Goal: Task Accomplishment & Management: Manage account settings

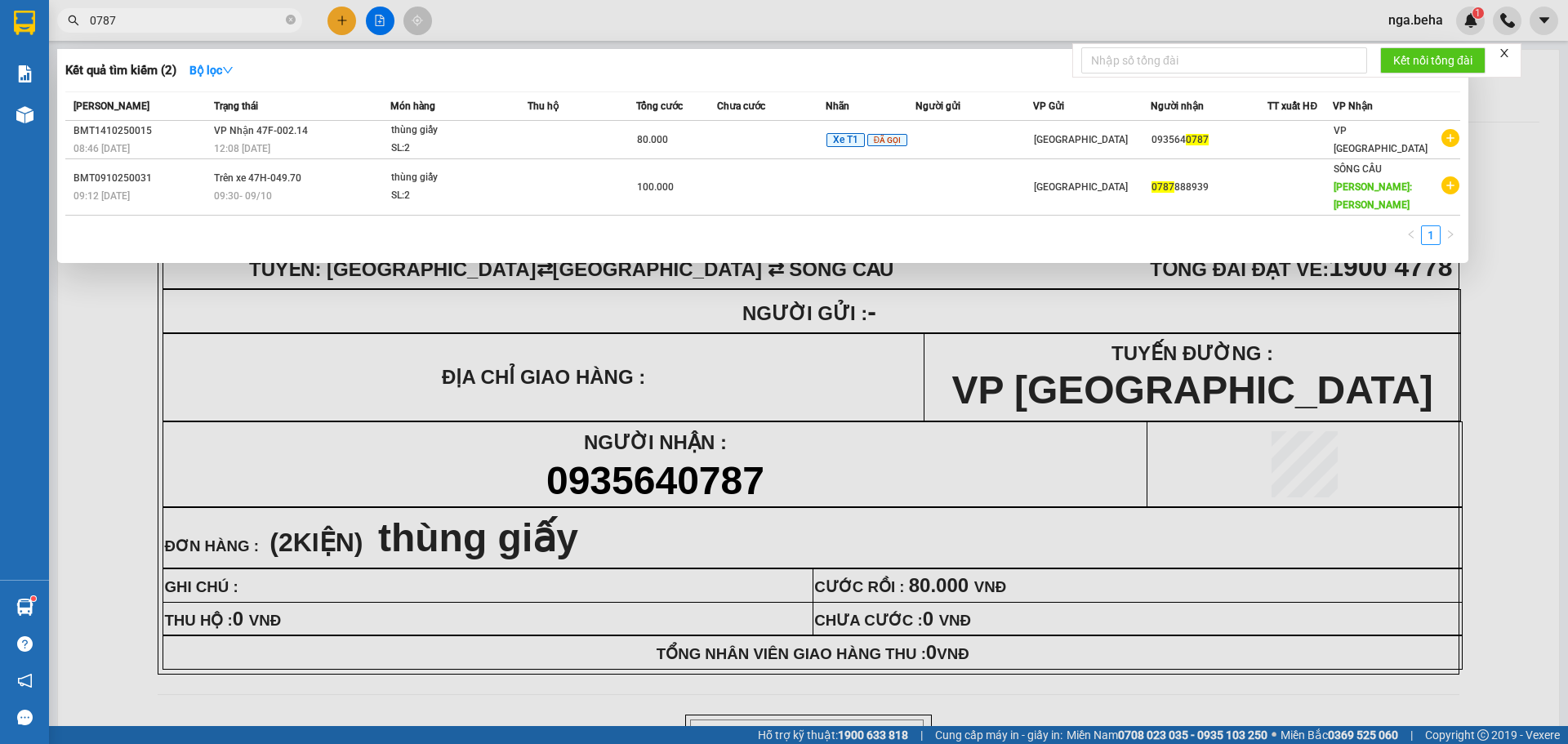
scroll to position [82, 0]
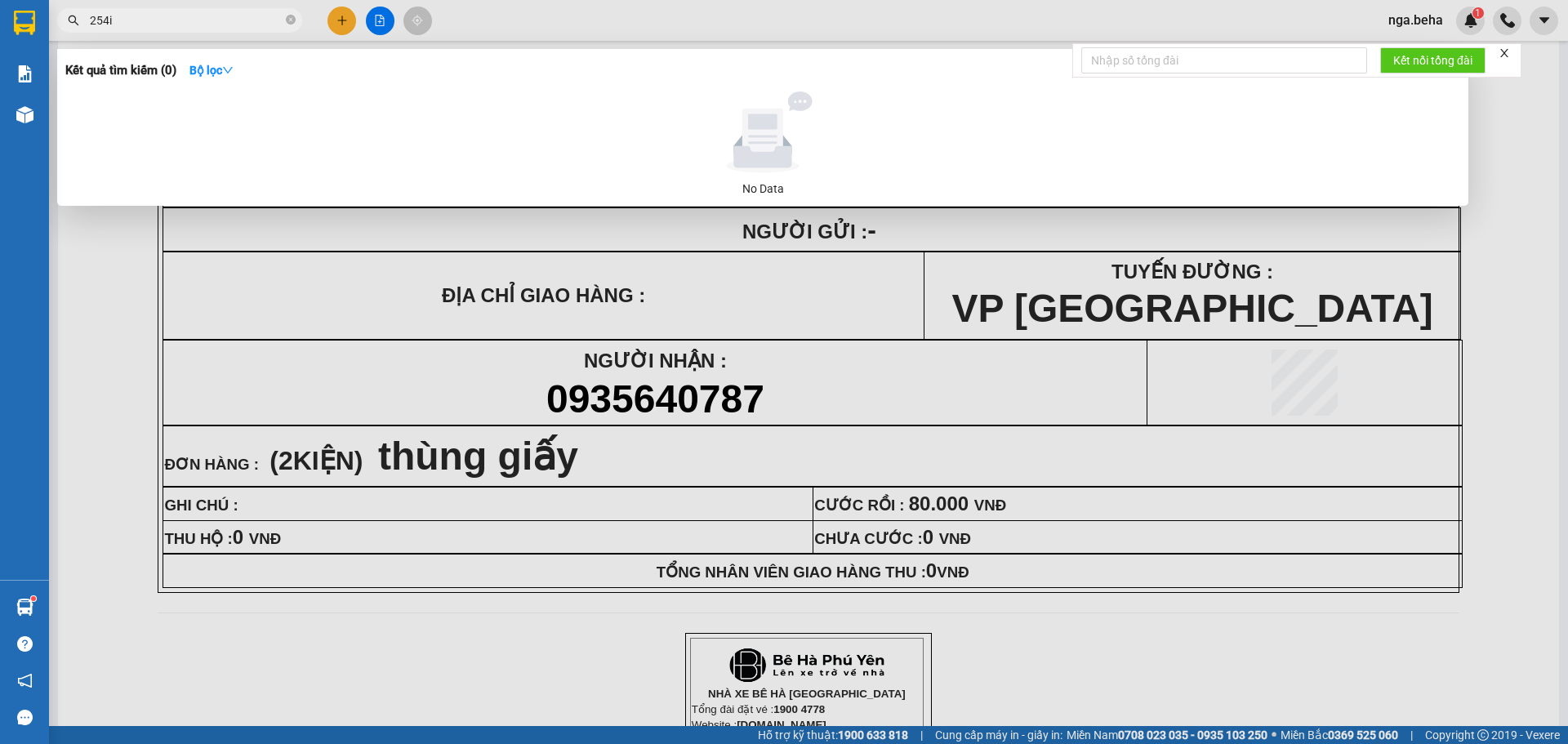
click at [188, 21] on input "254i" at bounding box center [186, 20] width 193 height 18
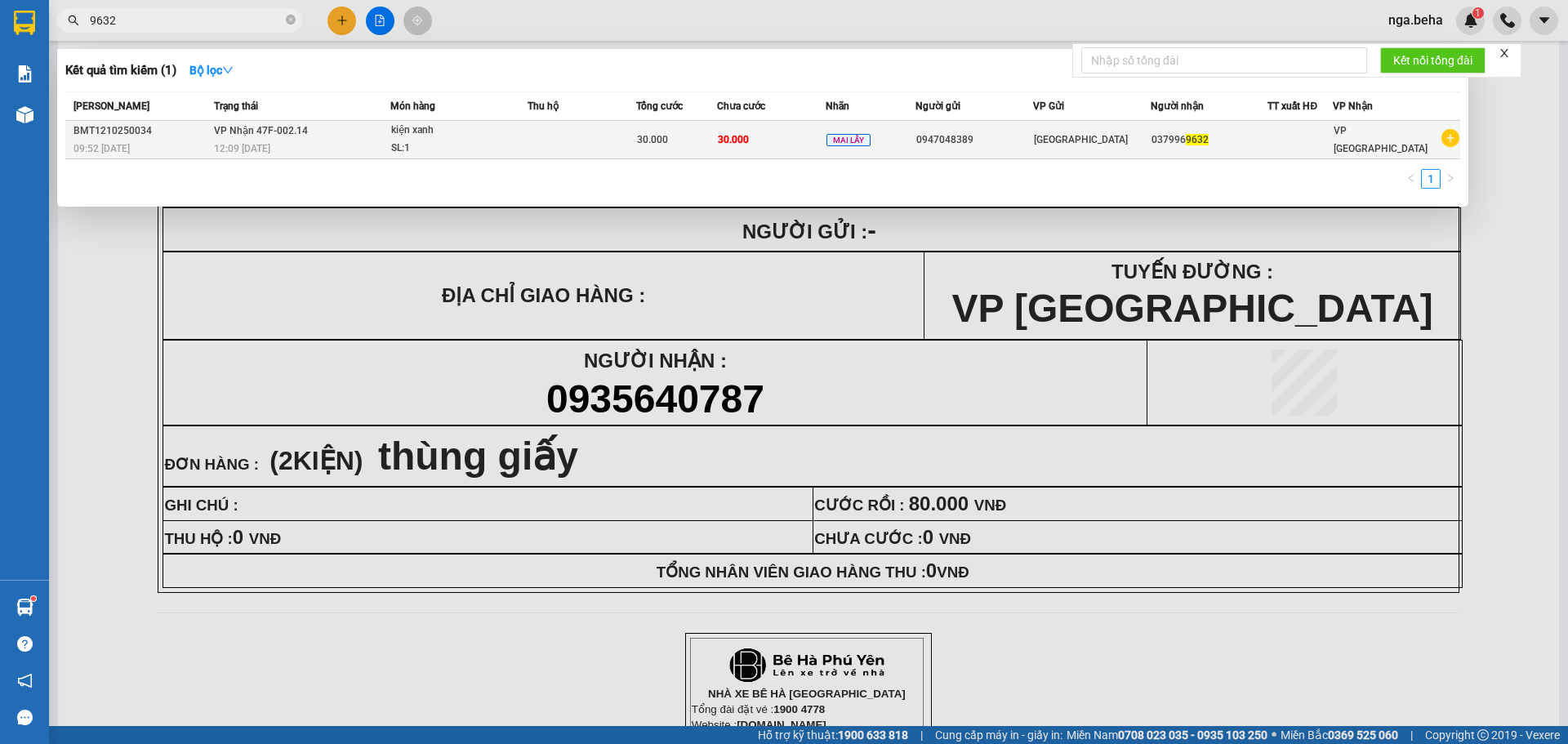
type input "9632"
click at [459, 146] on div "SL: 1" at bounding box center [452, 149] width 123 height 18
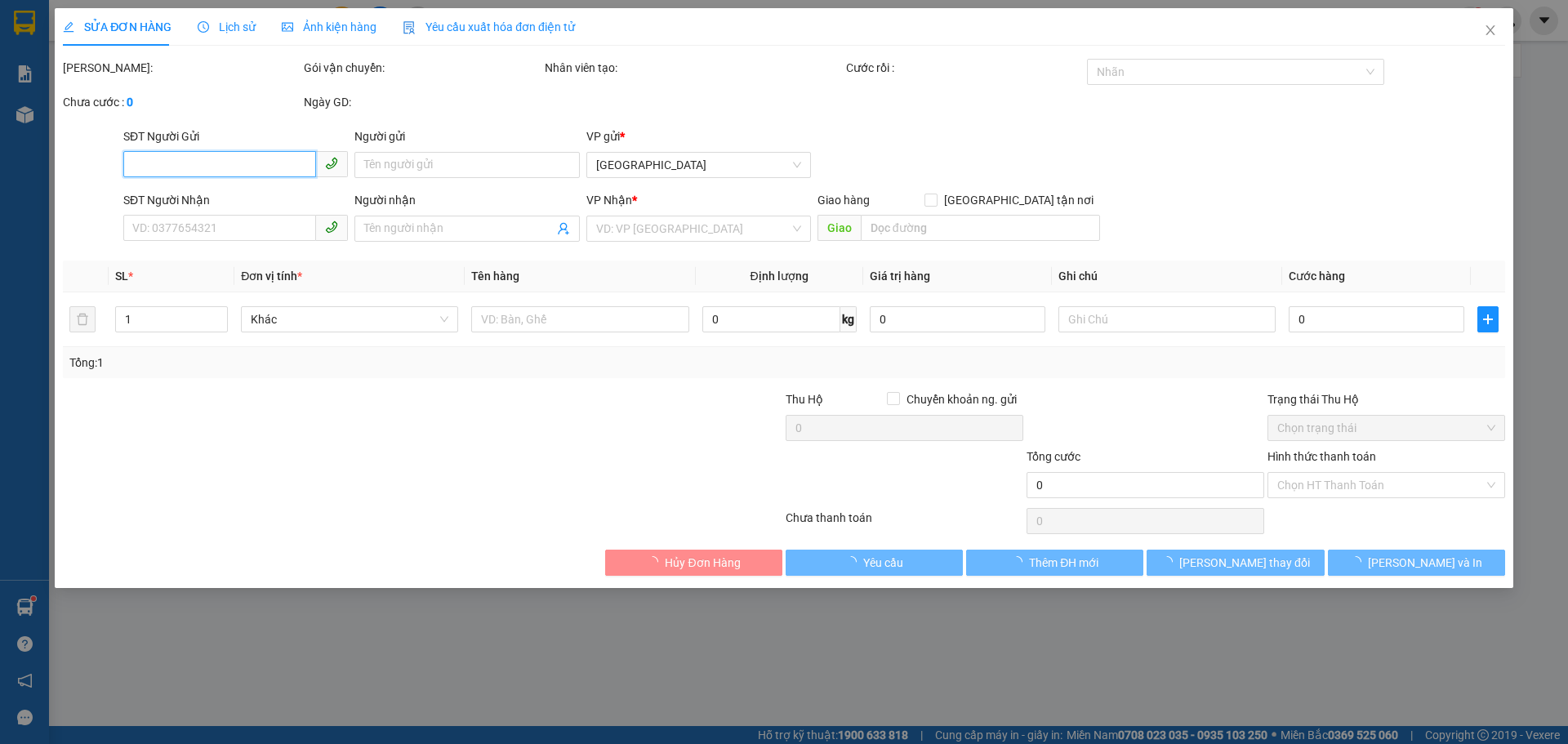
type input "0947048389"
type input "0379969632"
type input "30.000"
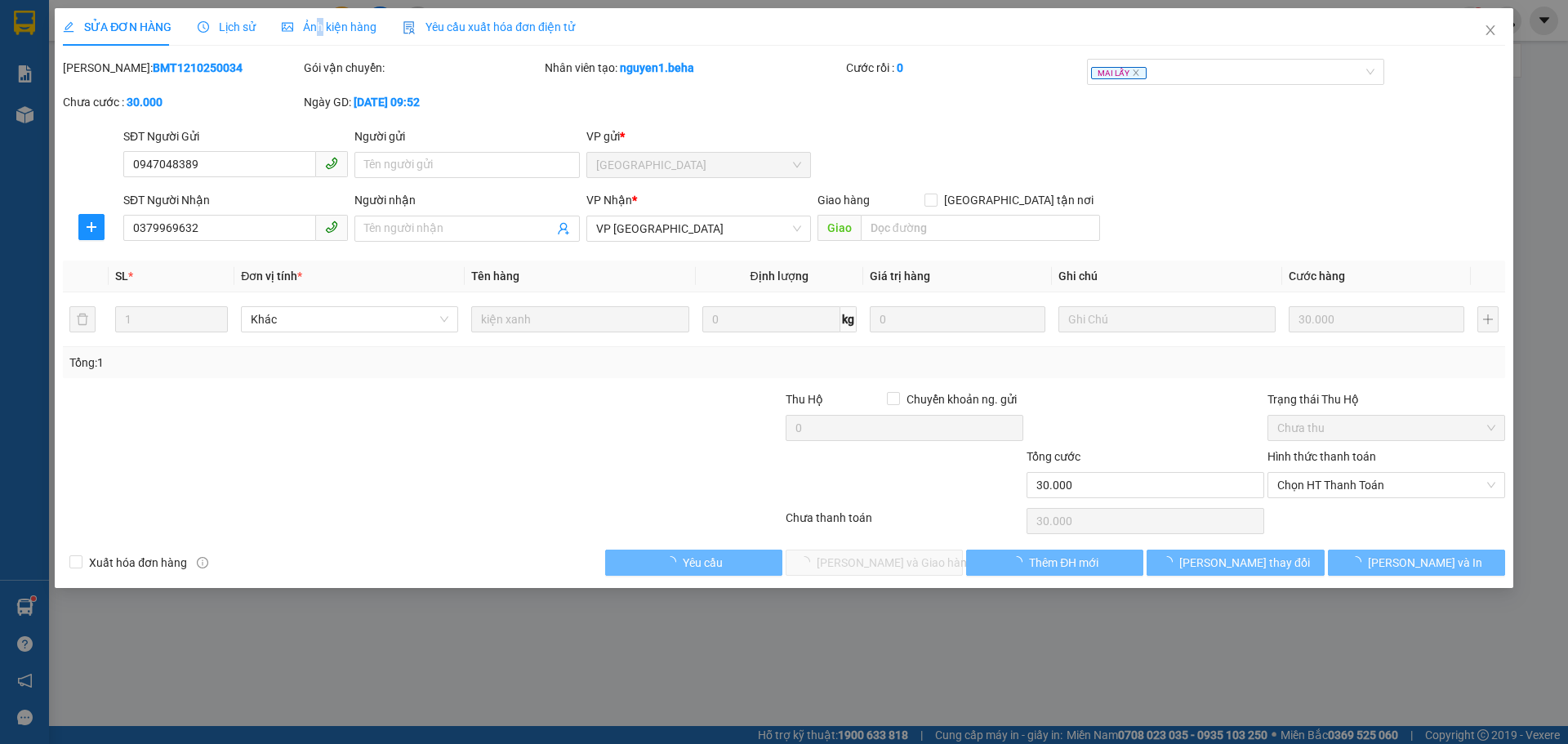
click at [316, 14] on div "Ảnh kiện hàng" at bounding box center [329, 26] width 95 height 38
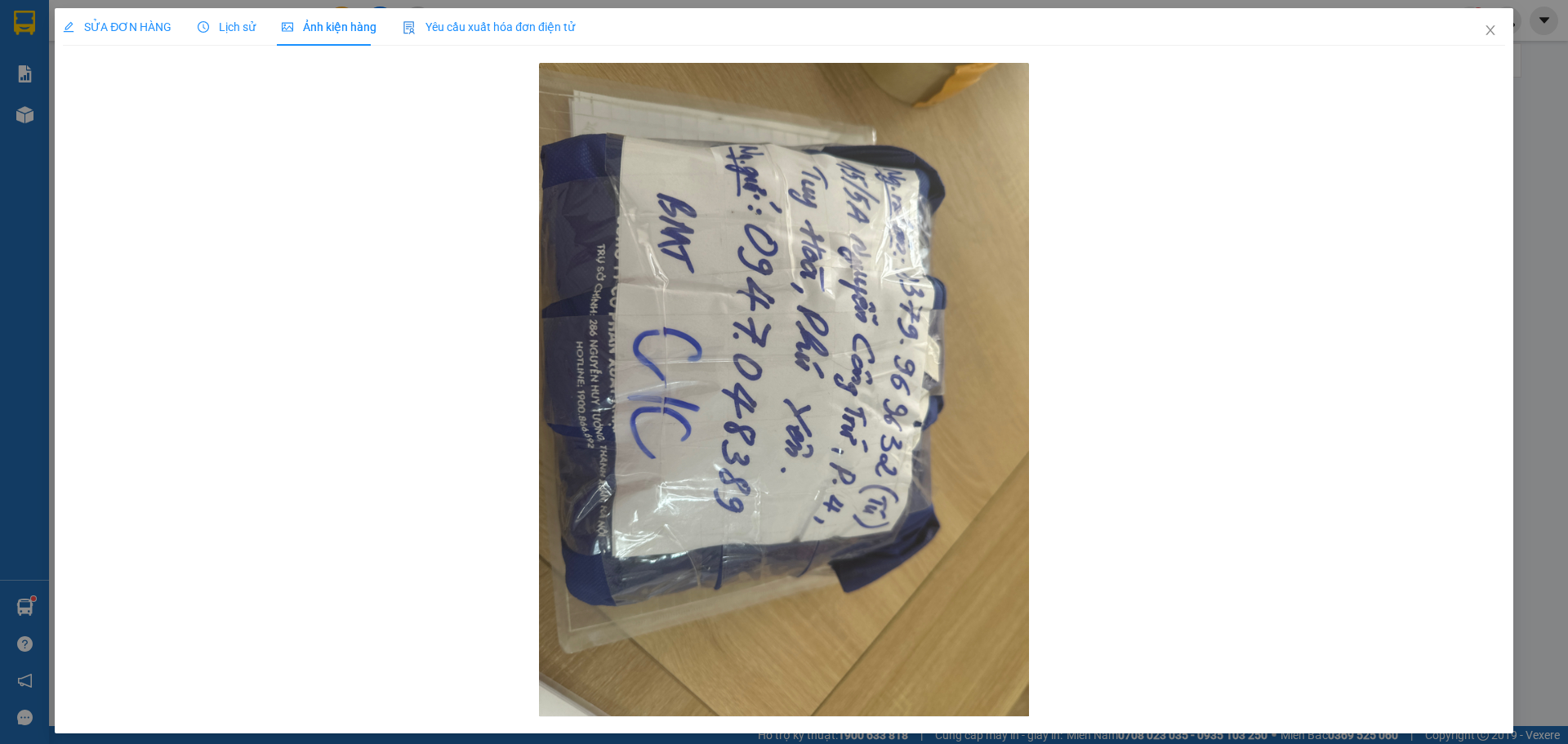
click at [132, 26] on span "SỬA ĐƠN HÀNG" at bounding box center [117, 27] width 109 height 14
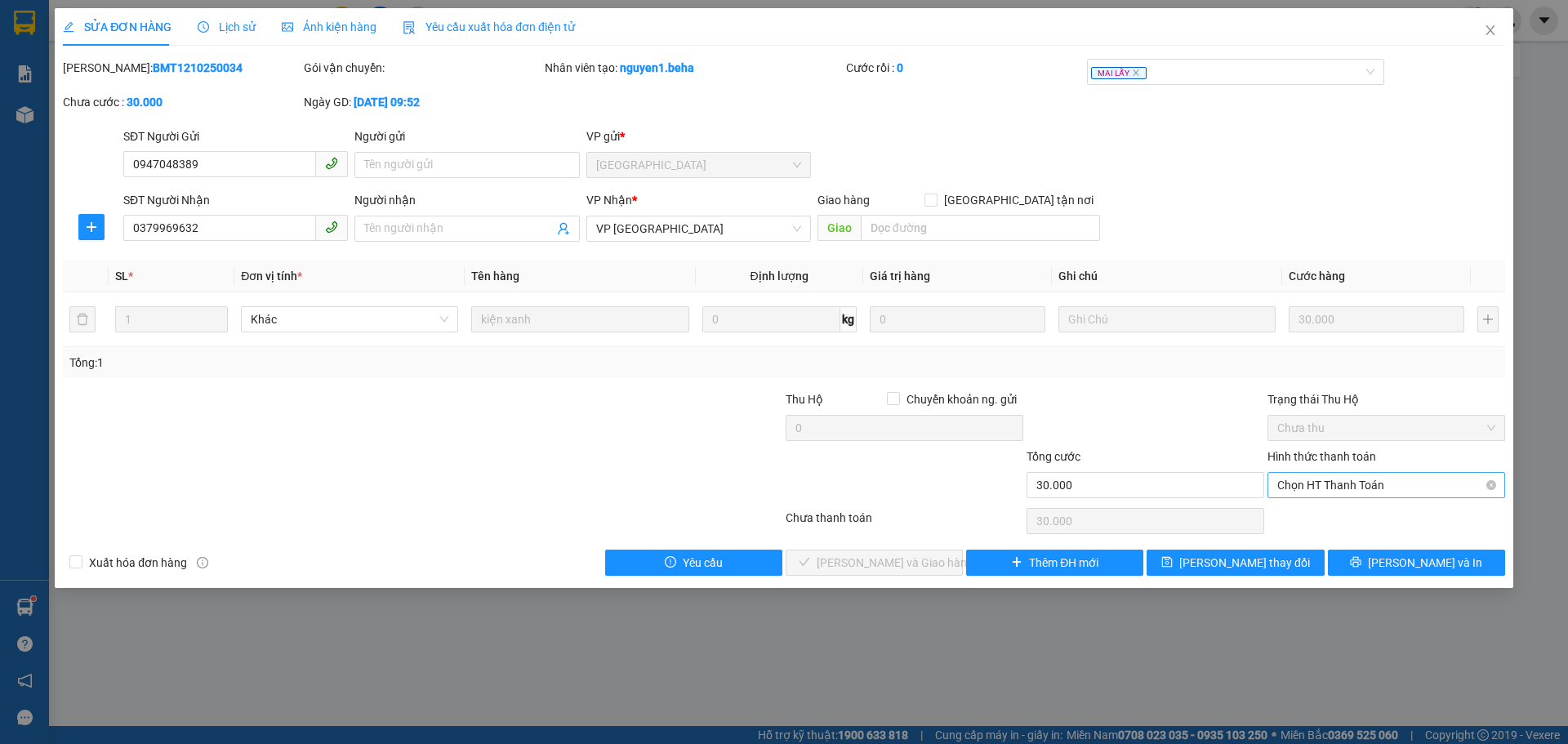
click at [1323, 480] on span "Chọn HT Thanh Toán" at bounding box center [1386, 484] width 218 height 24
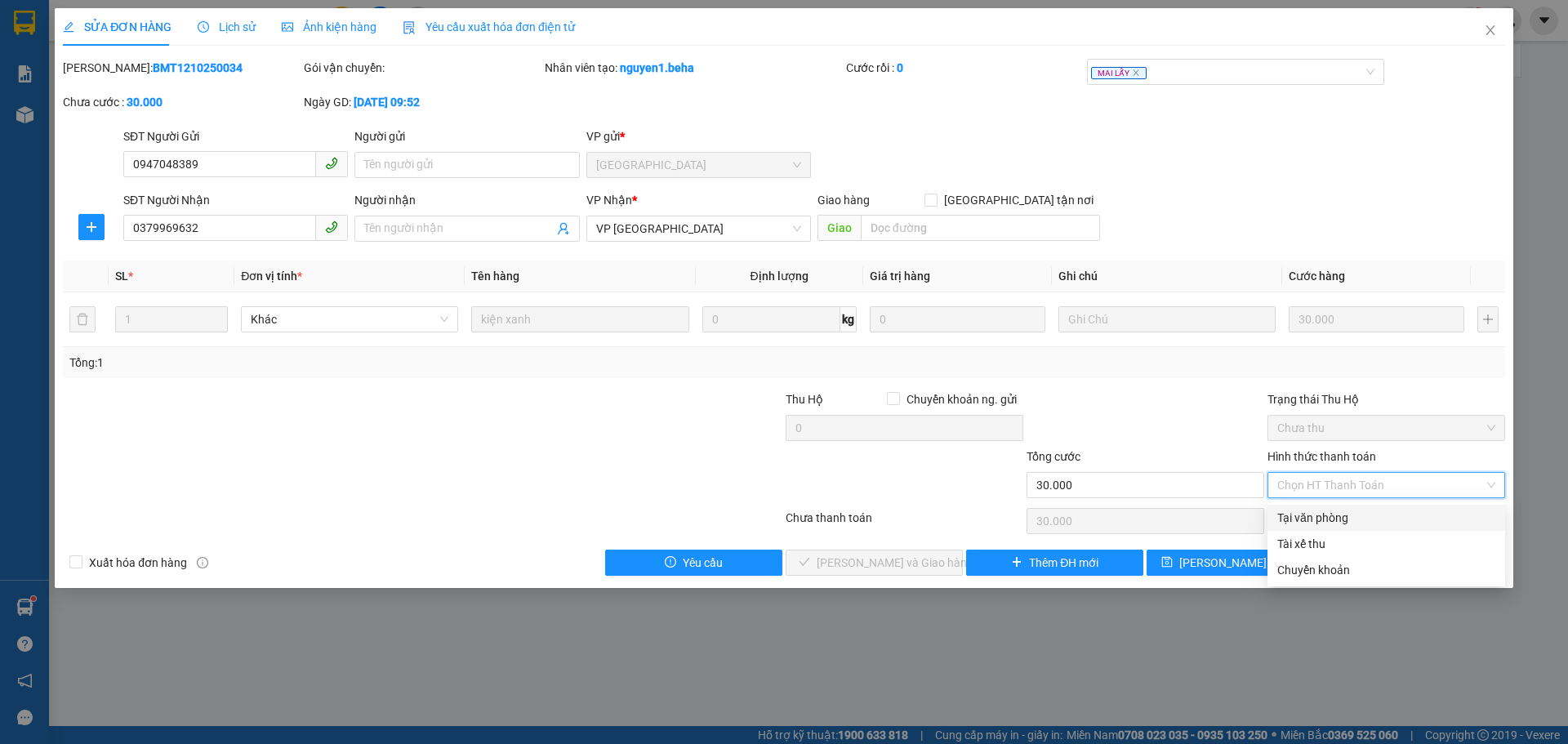
drag, startPoint x: 1313, startPoint y: 522, endPoint x: 1303, endPoint y: 522, distance: 10.0
click at [1313, 522] on div "Tại văn phòng" at bounding box center [1386, 517] width 218 height 18
type input "0"
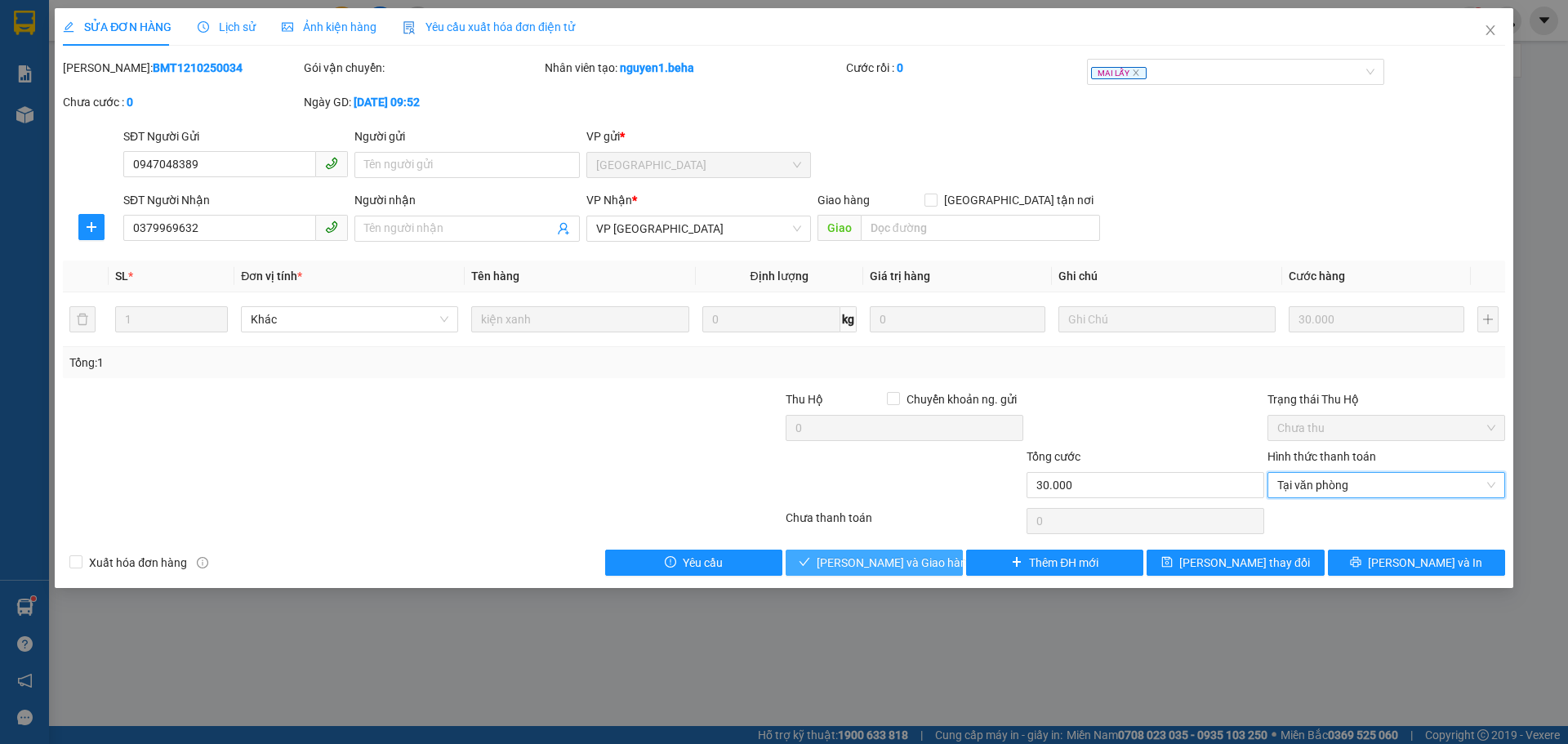
click at [899, 562] on span "[PERSON_NAME] và Giao hàng" at bounding box center [895, 563] width 156 height 18
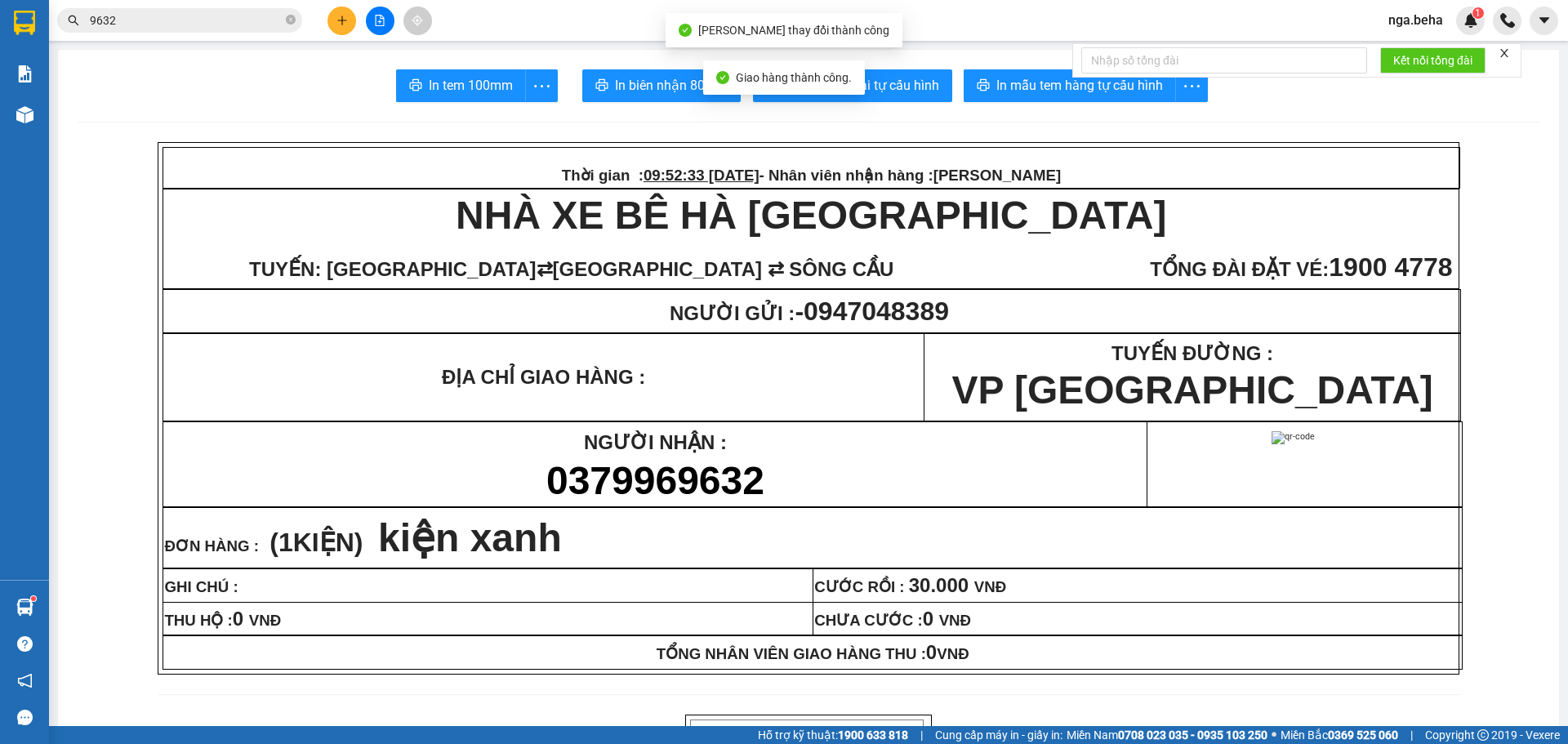
click at [209, 15] on input "9632" at bounding box center [186, 20] width 193 height 18
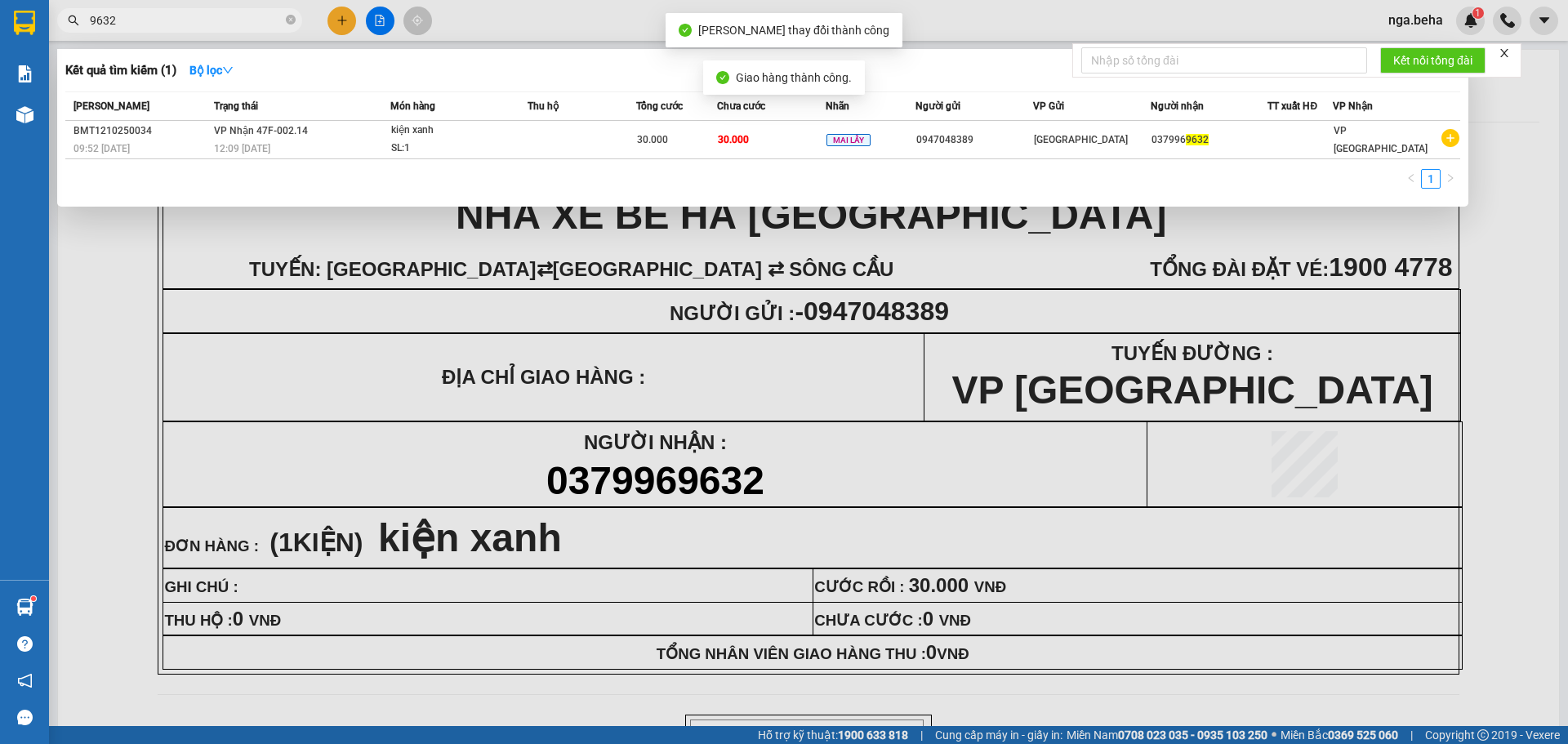
click at [208, 15] on input "9632" at bounding box center [186, 20] width 193 height 18
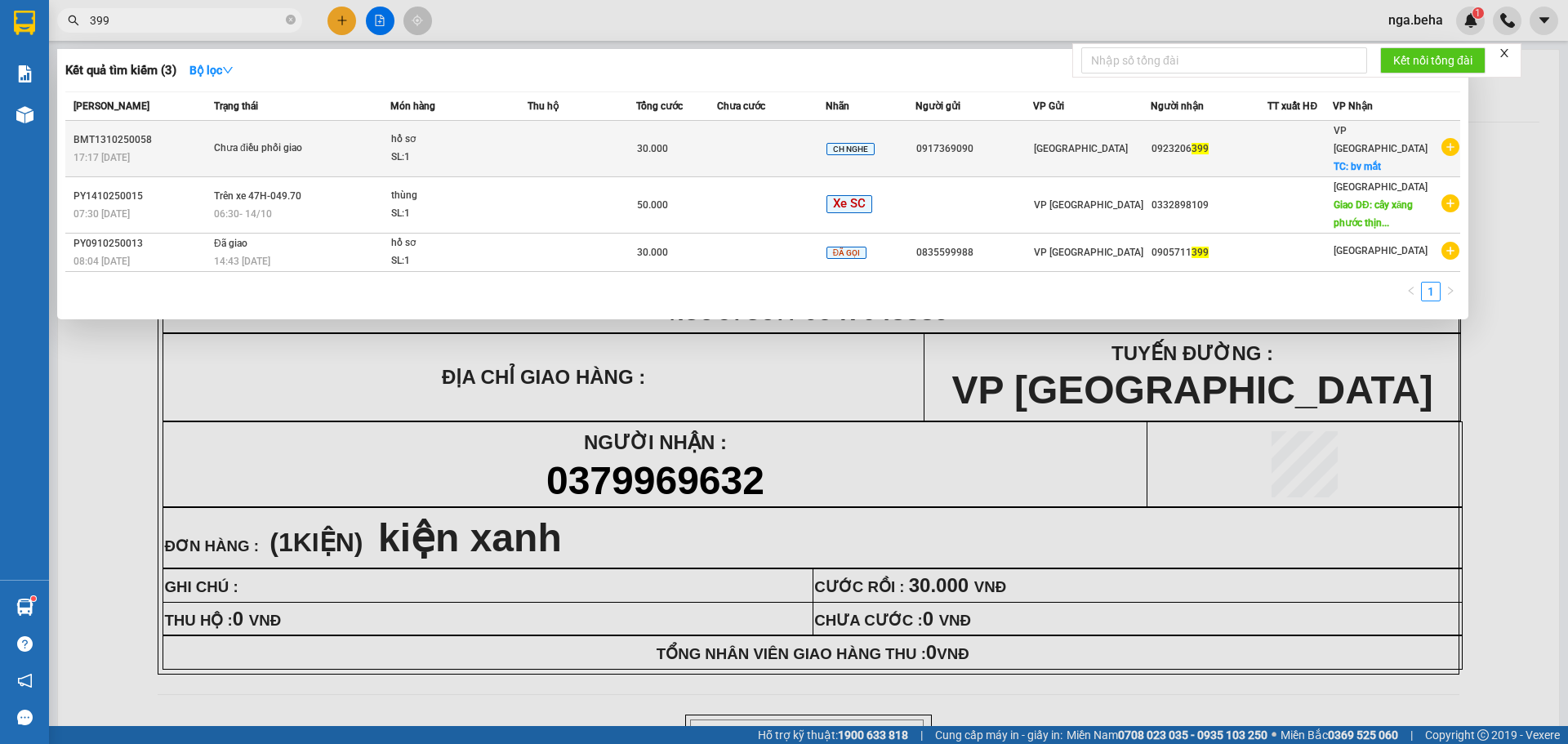
type input "399"
click at [312, 150] on td "Chưa điều phối giao" at bounding box center [299, 149] width 181 height 56
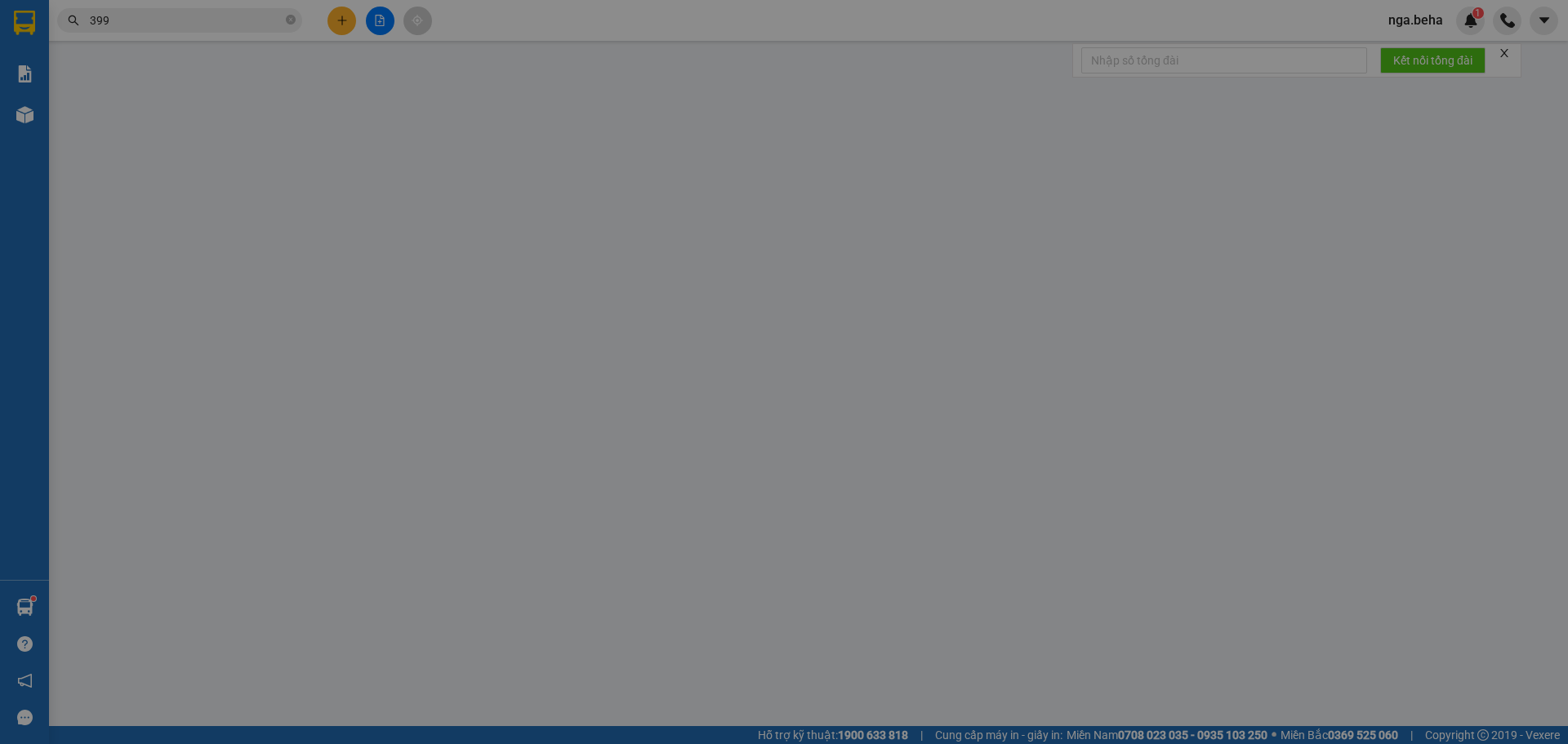
type input "0917369090"
type input "0923206399"
checkbox input "true"
type input "bv mắt"
type input "30.000"
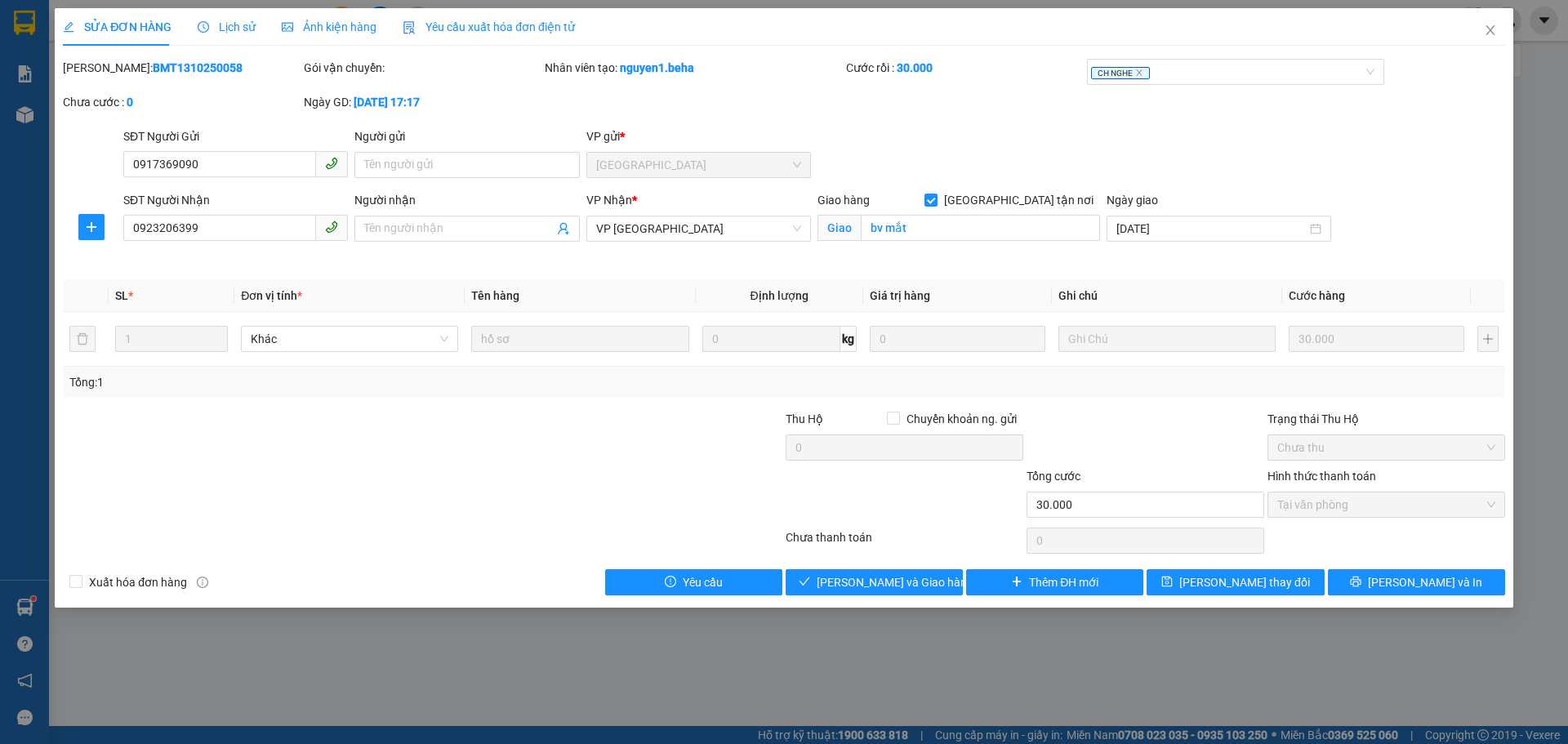
click at [252, 19] on div "SỬA ĐƠN HÀNG Lịch sử Ảnh kiện hàng Yêu cầu xuất hóa đơn điện tử" at bounding box center [319, 26] width 512 height 38
click at [244, 32] on span "Lịch sử" at bounding box center [227, 27] width 58 height 14
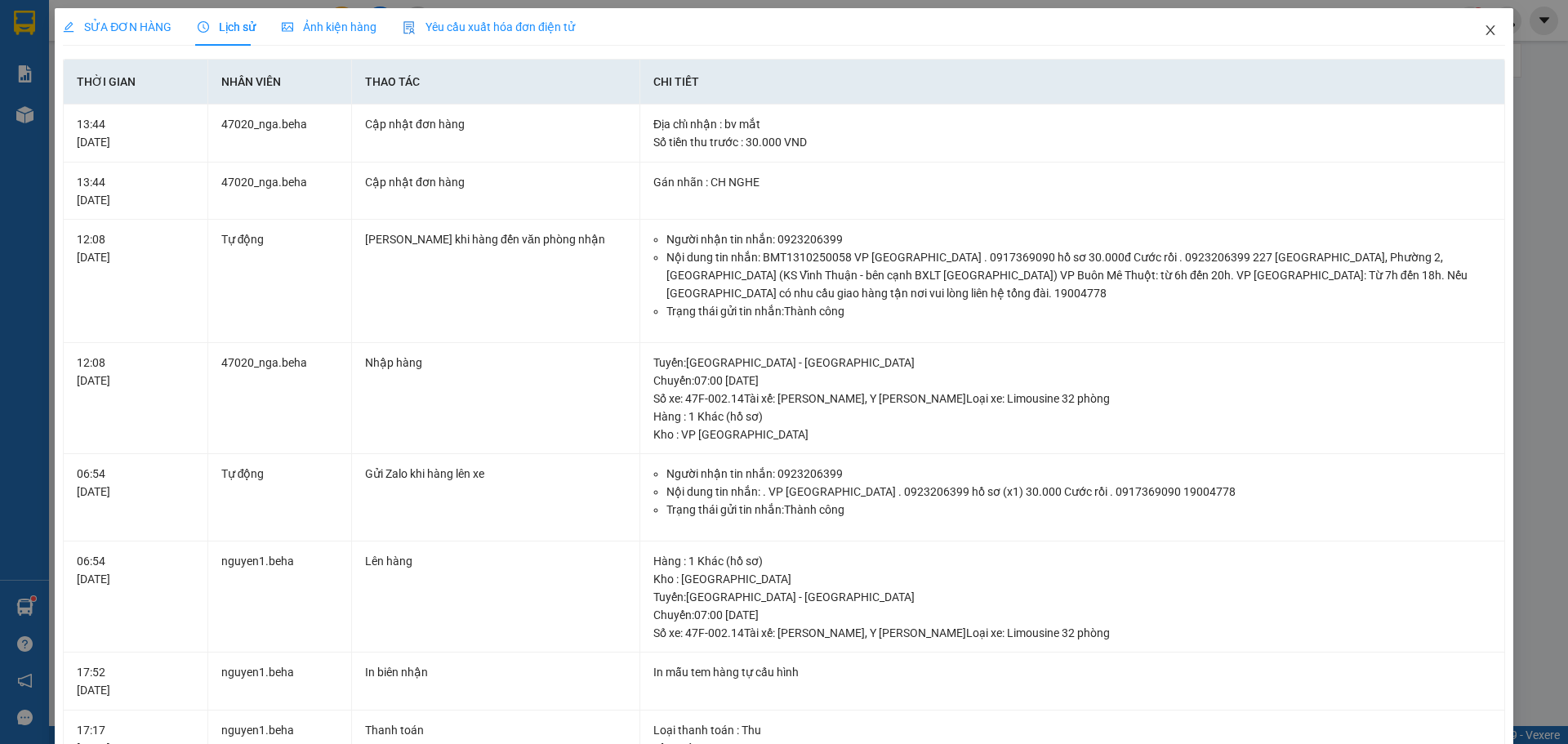
click at [1484, 25] on icon "close" at bounding box center [1491, 31] width 14 height 14
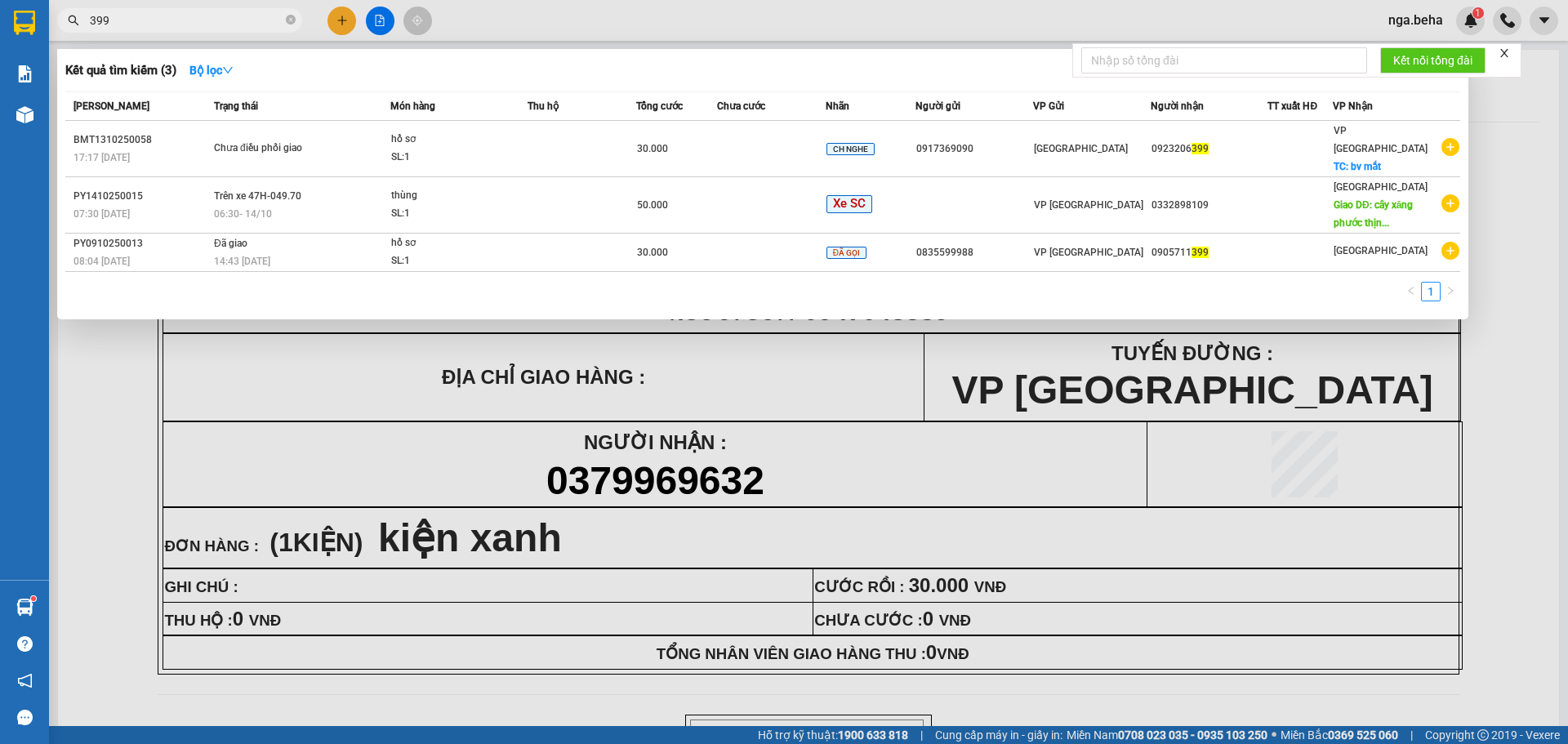
click at [156, 32] on span "399" at bounding box center [180, 19] width 245 height 24
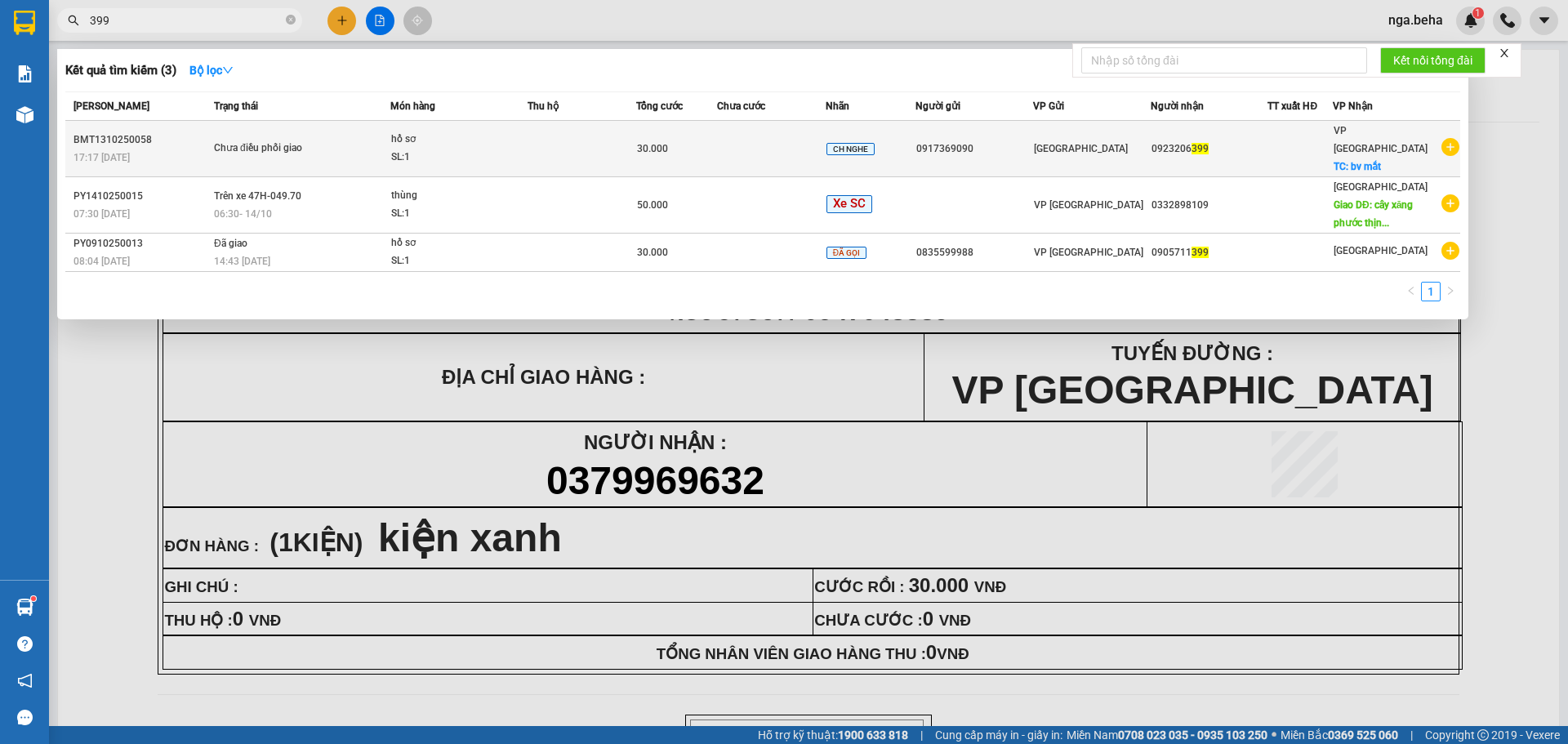
click at [613, 137] on td at bounding box center [582, 149] width 109 height 56
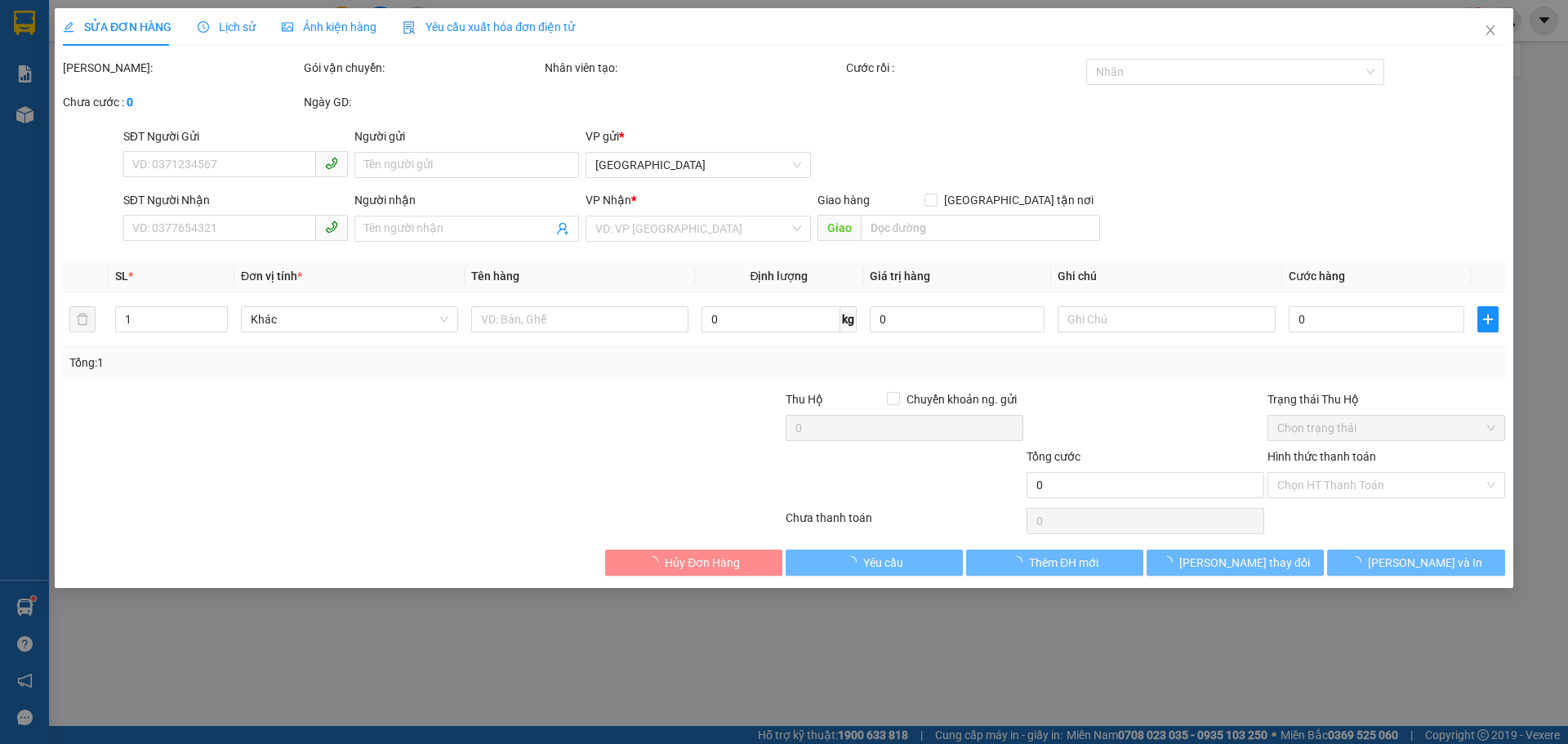
type input "0917369090"
type input "0923206399"
checkbox input "true"
type input "bv mắt"
type input "30.000"
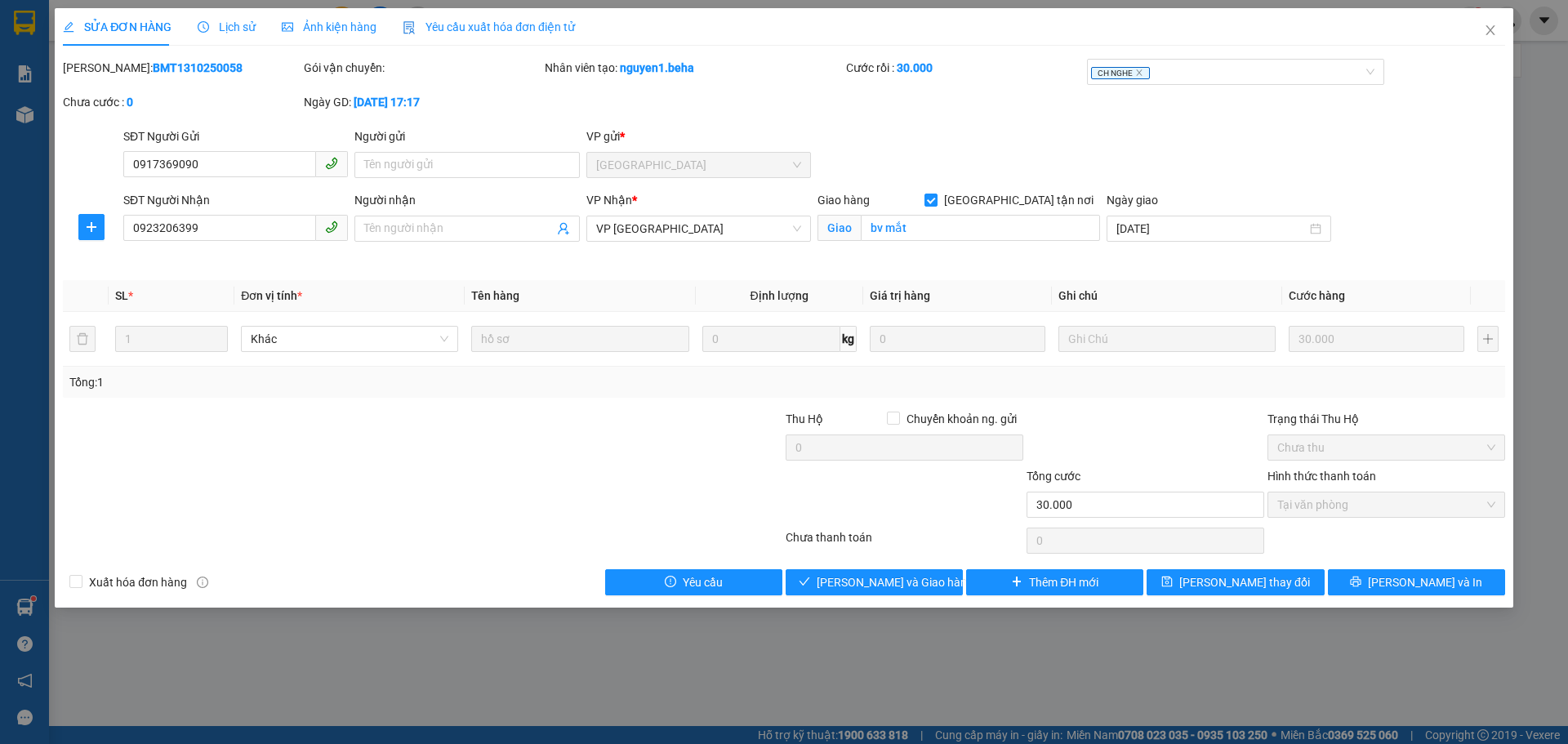
click at [316, 36] on div "Ảnh kiện hàng" at bounding box center [329, 26] width 95 height 38
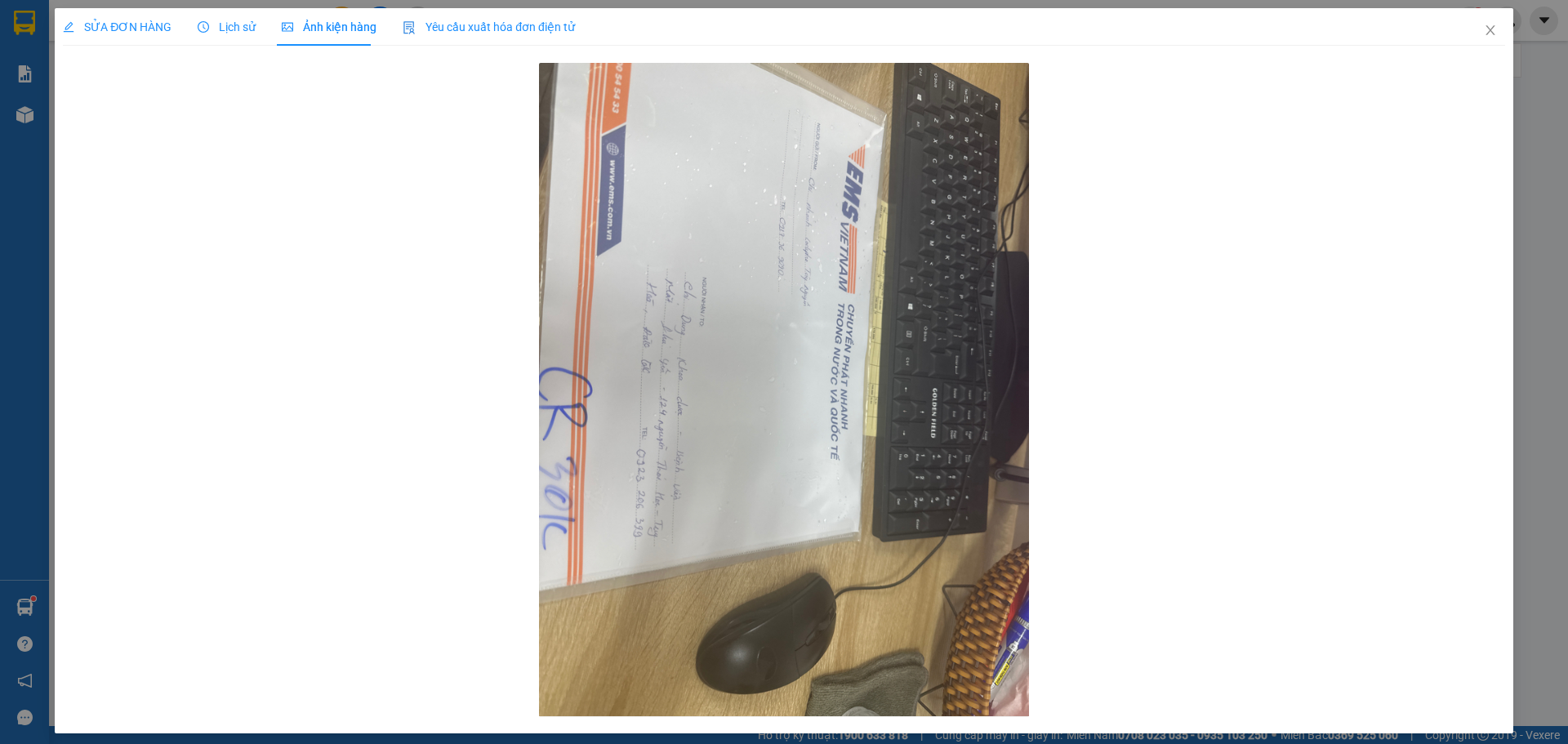
click at [147, 28] on span "SỬA ĐƠN HÀNG" at bounding box center [117, 27] width 109 height 14
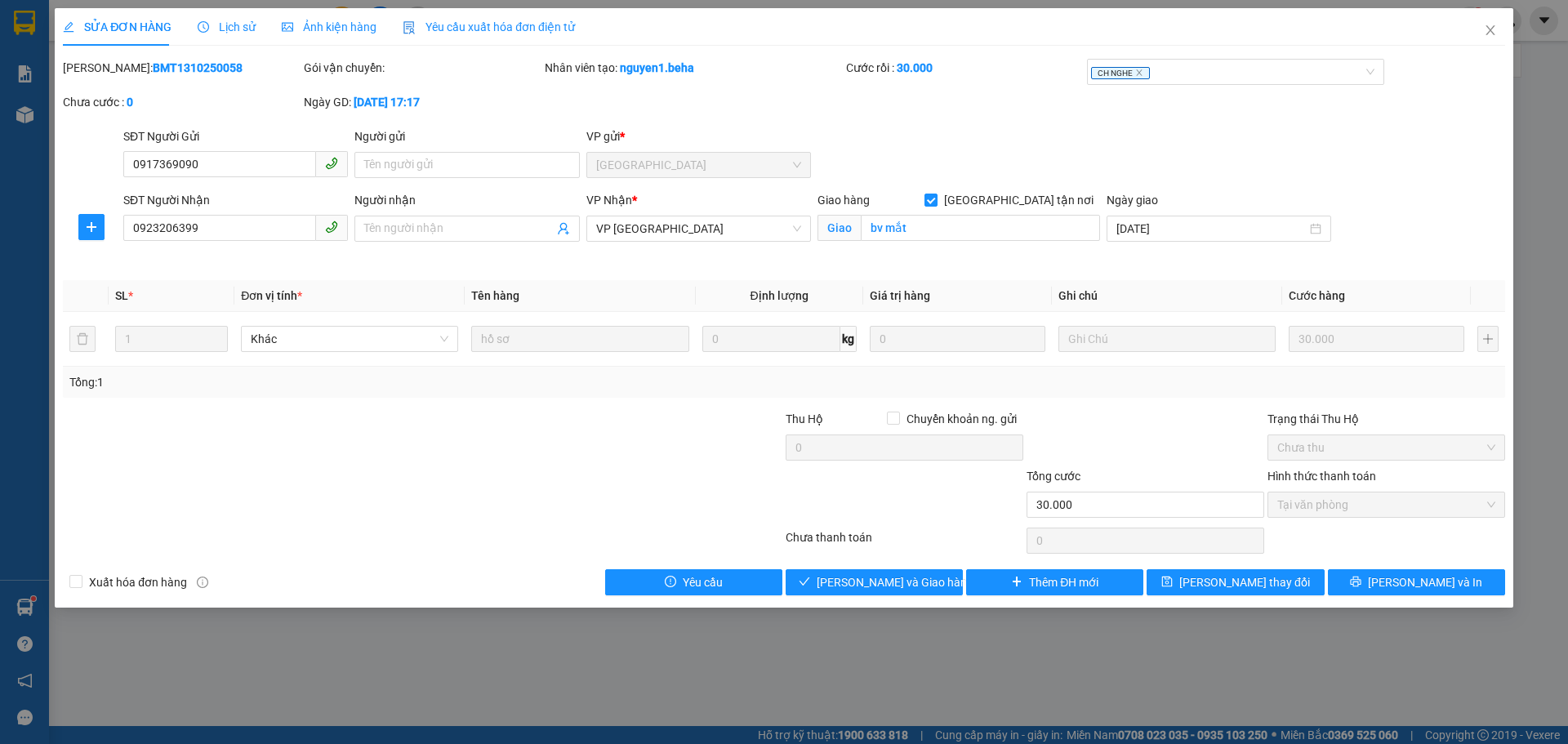
click at [223, 28] on span "Lịch sử" at bounding box center [227, 27] width 58 height 14
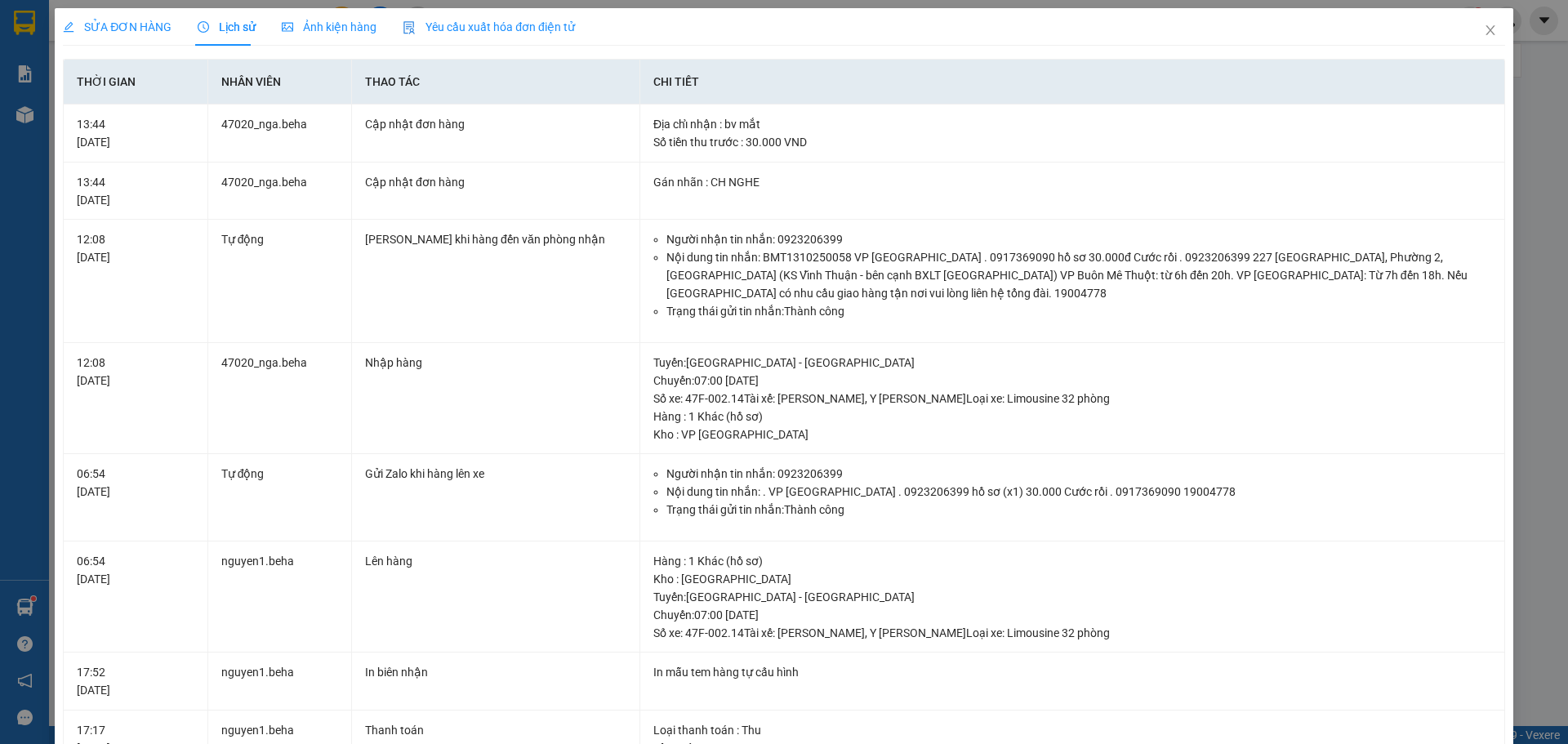
click at [149, 26] on span "SỬA ĐƠN HÀNG" at bounding box center [117, 27] width 109 height 14
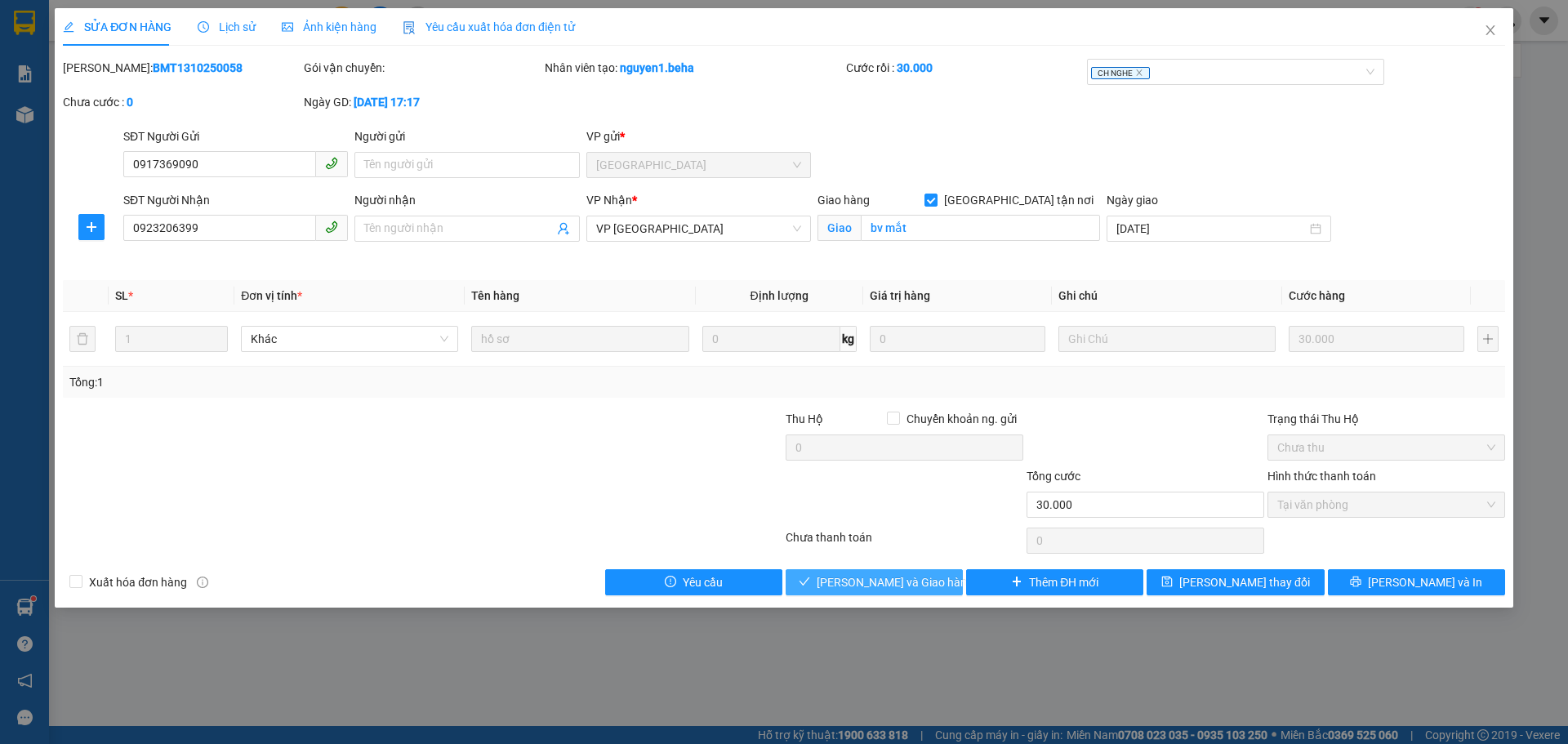
click at [860, 592] on button "[PERSON_NAME] và Giao hàng" at bounding box center [875, 582] width 178 height 26
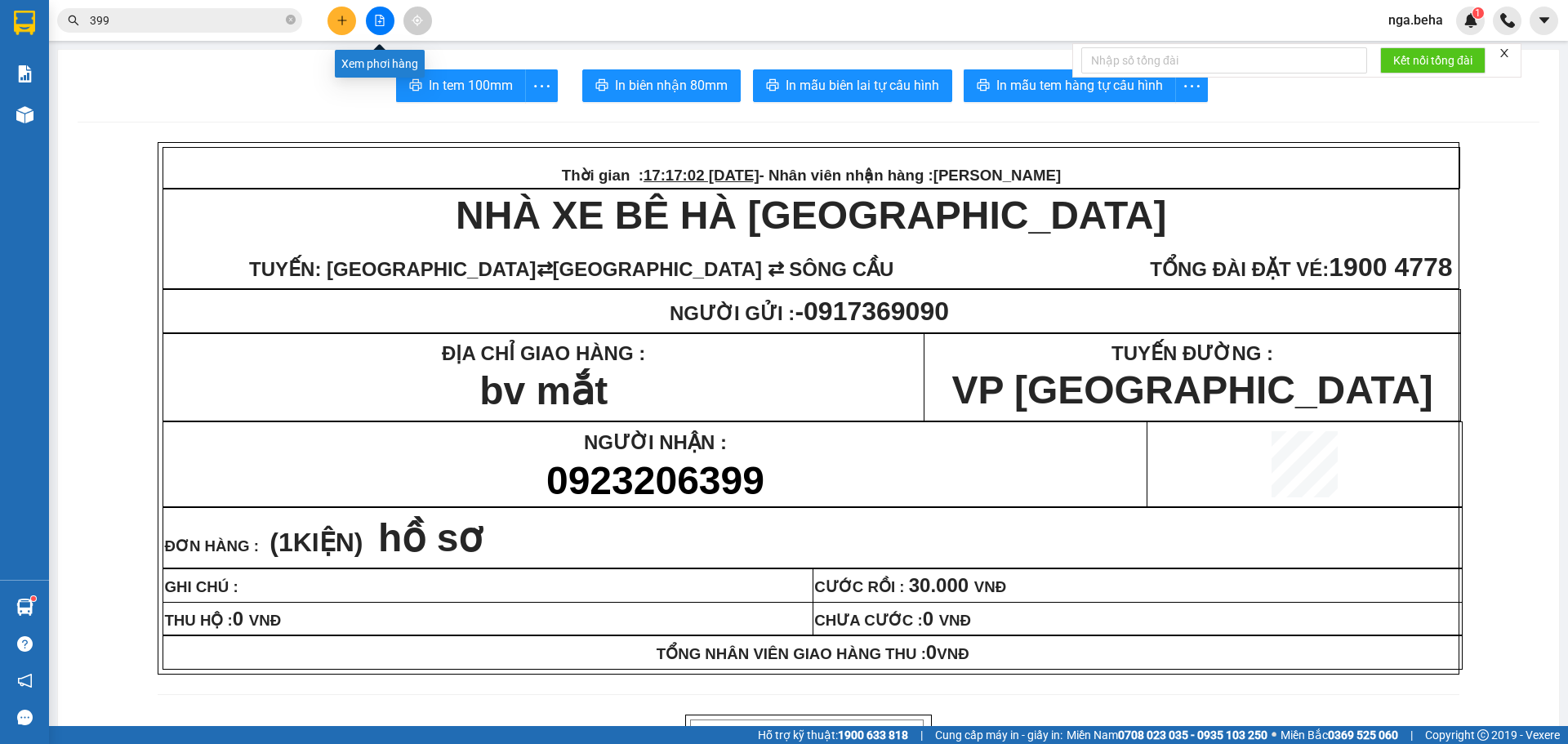
click at [383, 14] on icon "file-add" at bounding box center [380, 20] width 12 height 12
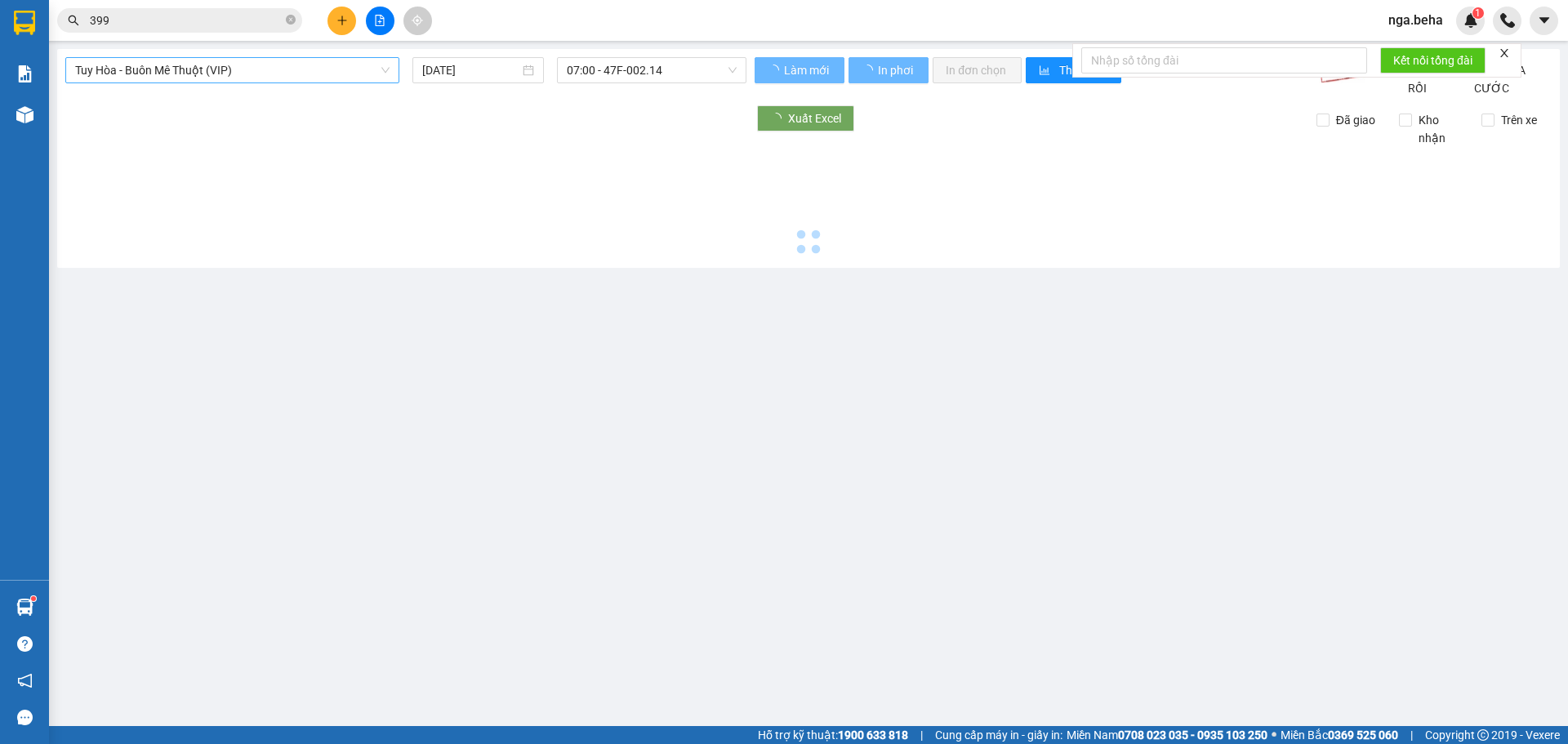
click at [183, 69] on span "Tuy Hòa - Buôn Mê Thuột (VIP)" at bounding box center [233, 69] width 315 height 24
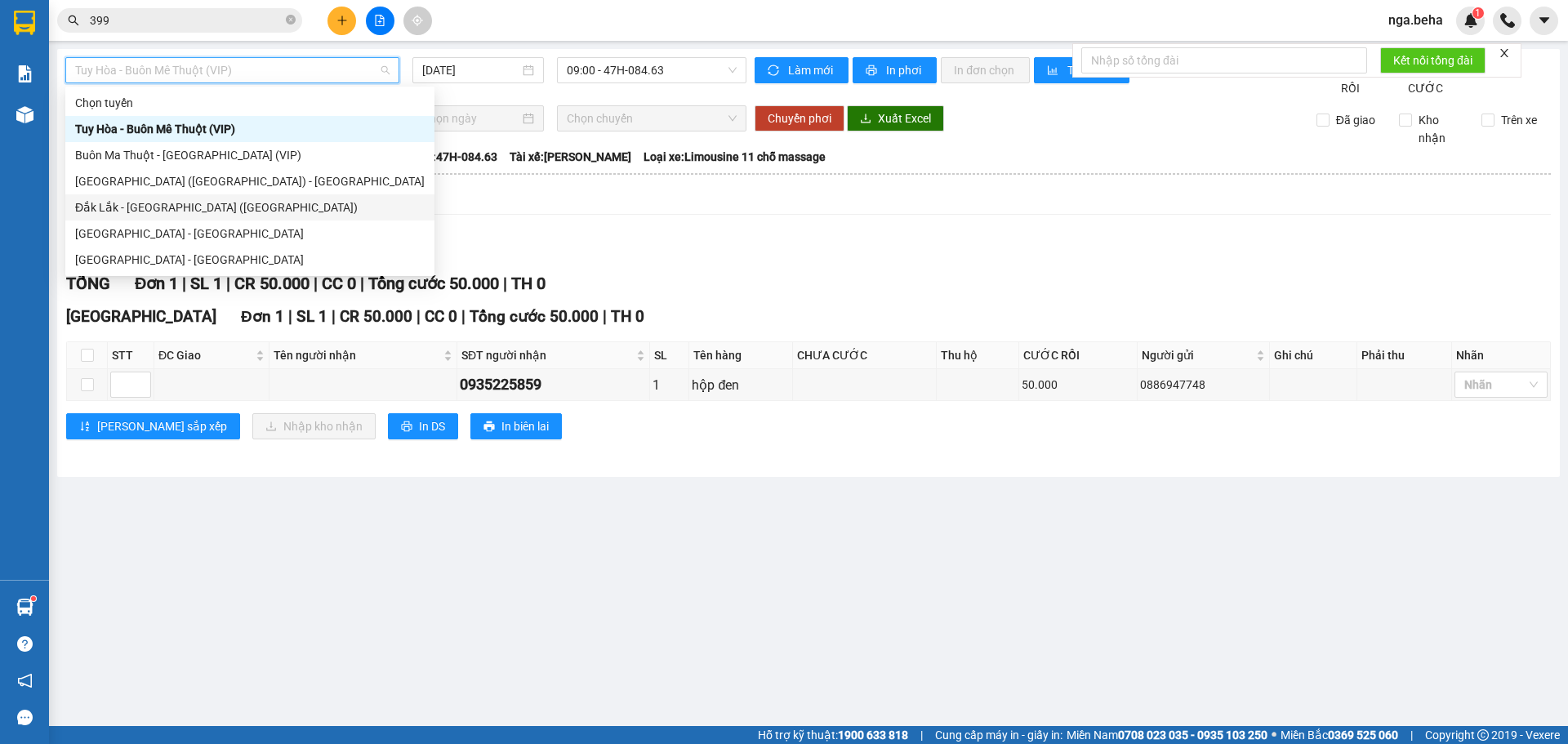
click at [198, 201] on div "Đắk Lắk - [GEOGRAPHIC_DATA] ([GEOGRAPHIC_DATA])" at bounding box center [250, 207] width 350 height 18
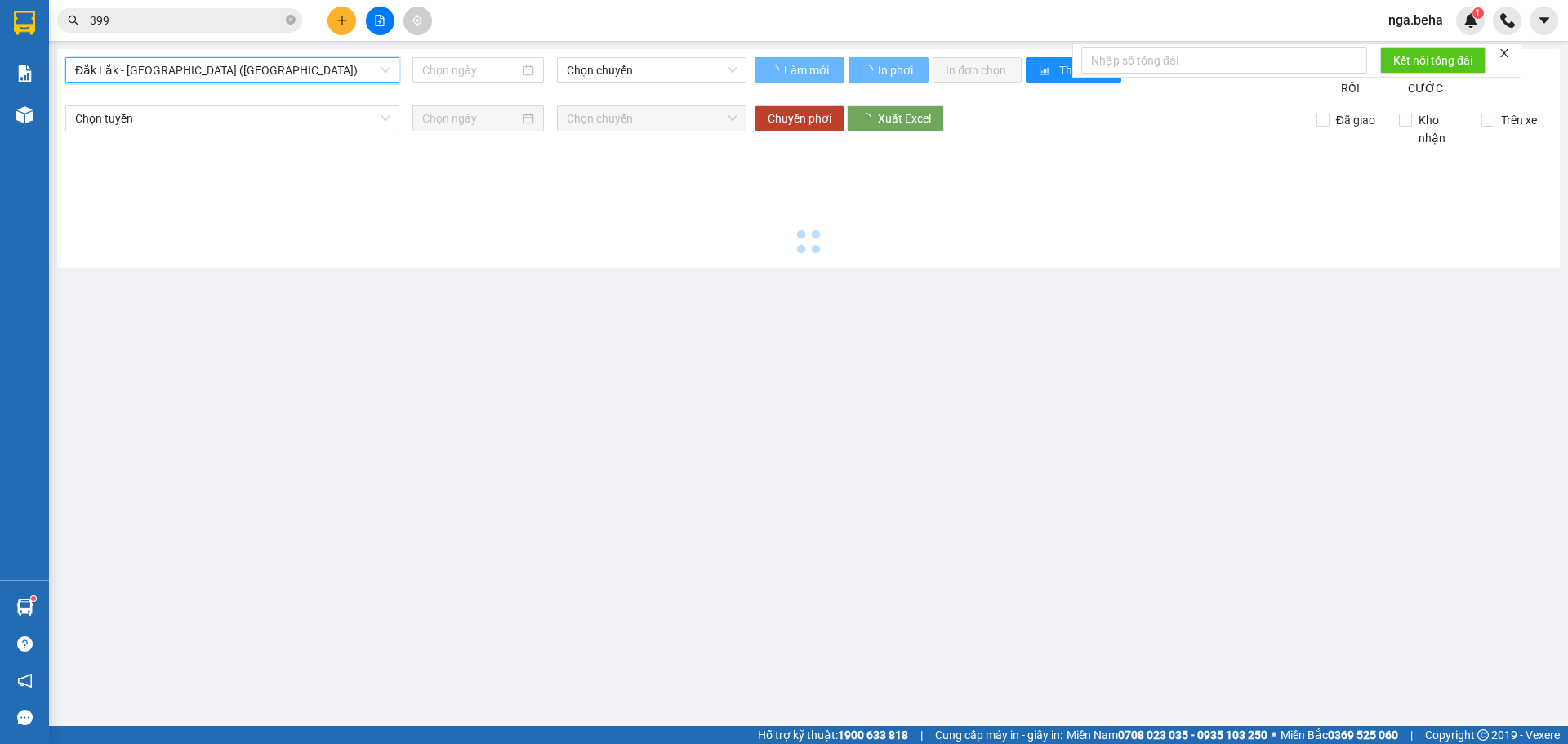
type input "[DATE]"
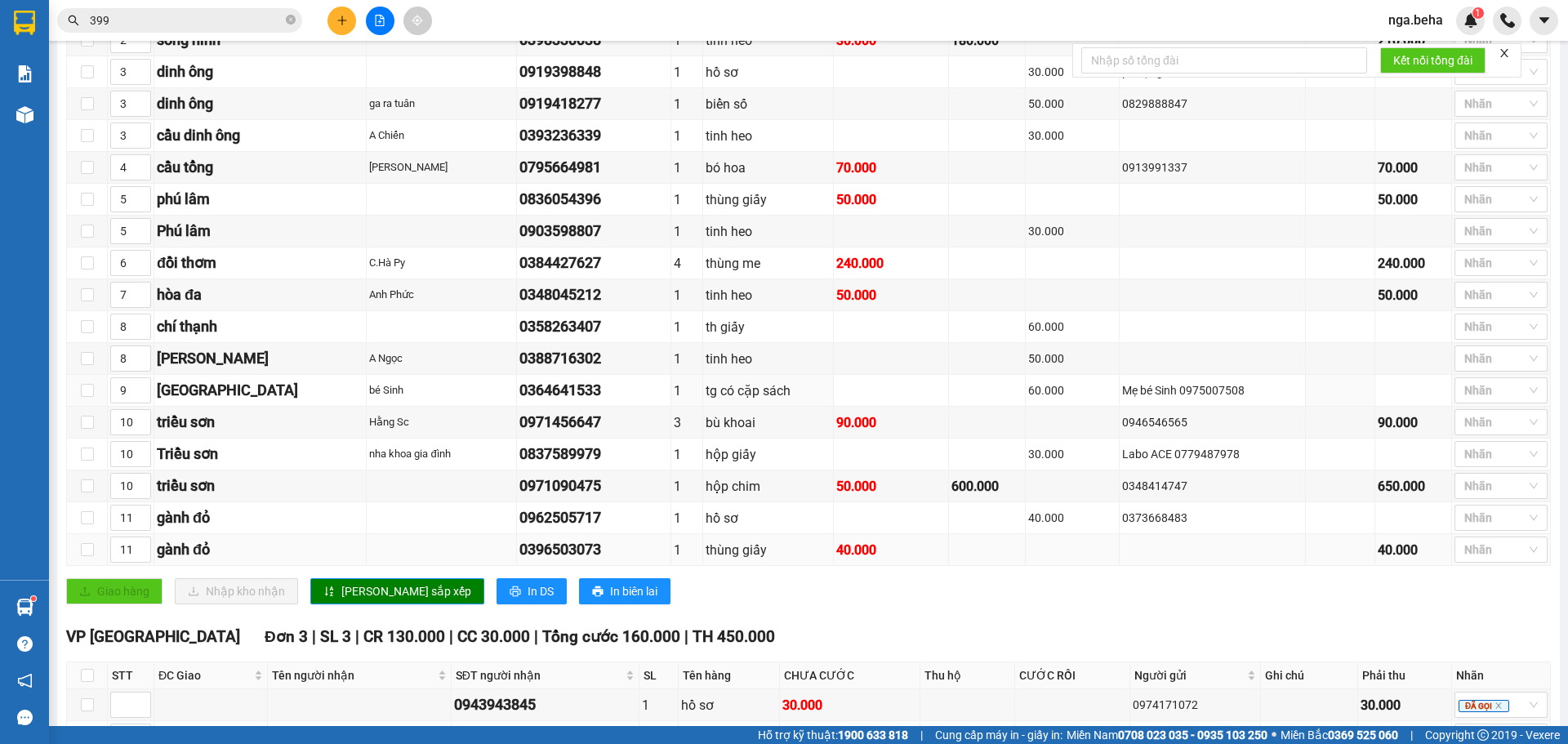
scroll to position [569, 0]
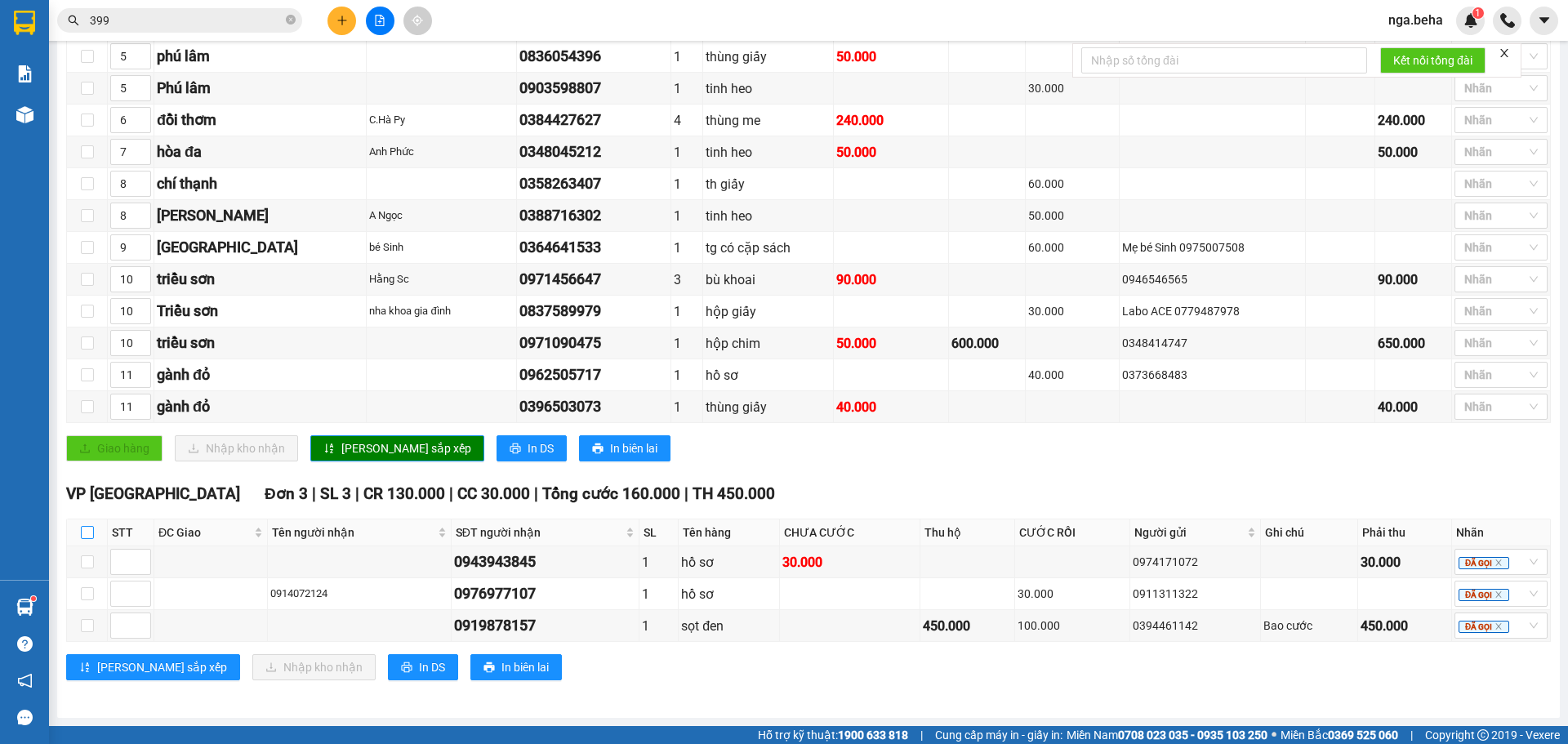
click at [92, 532] on input "checkbox" at bounding box center [88, 533] width 14 height 14
checkbox input "true"
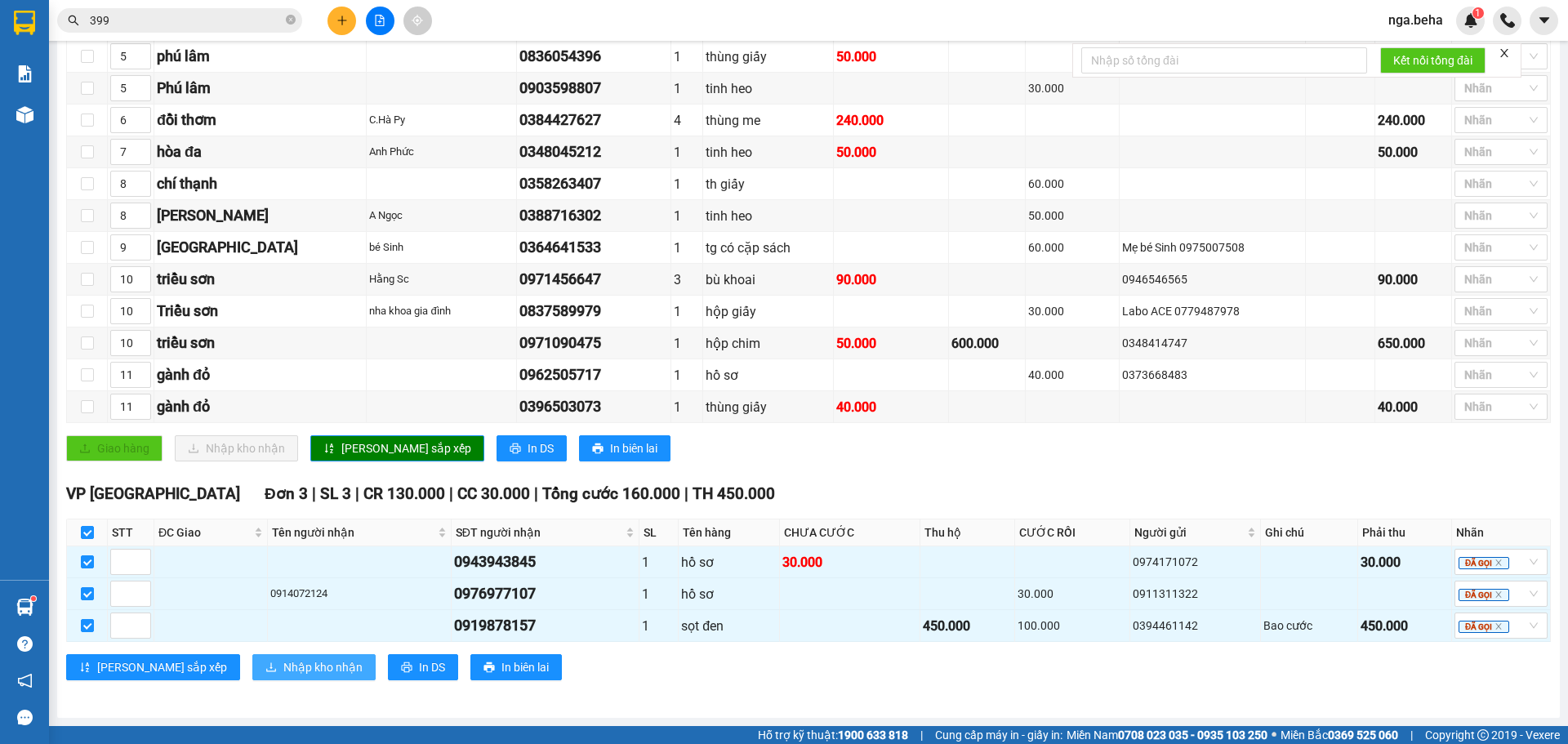
click at [284, 669] on span "Nhập kho nhận" at bounding box center [323, 667] width 79 height 18
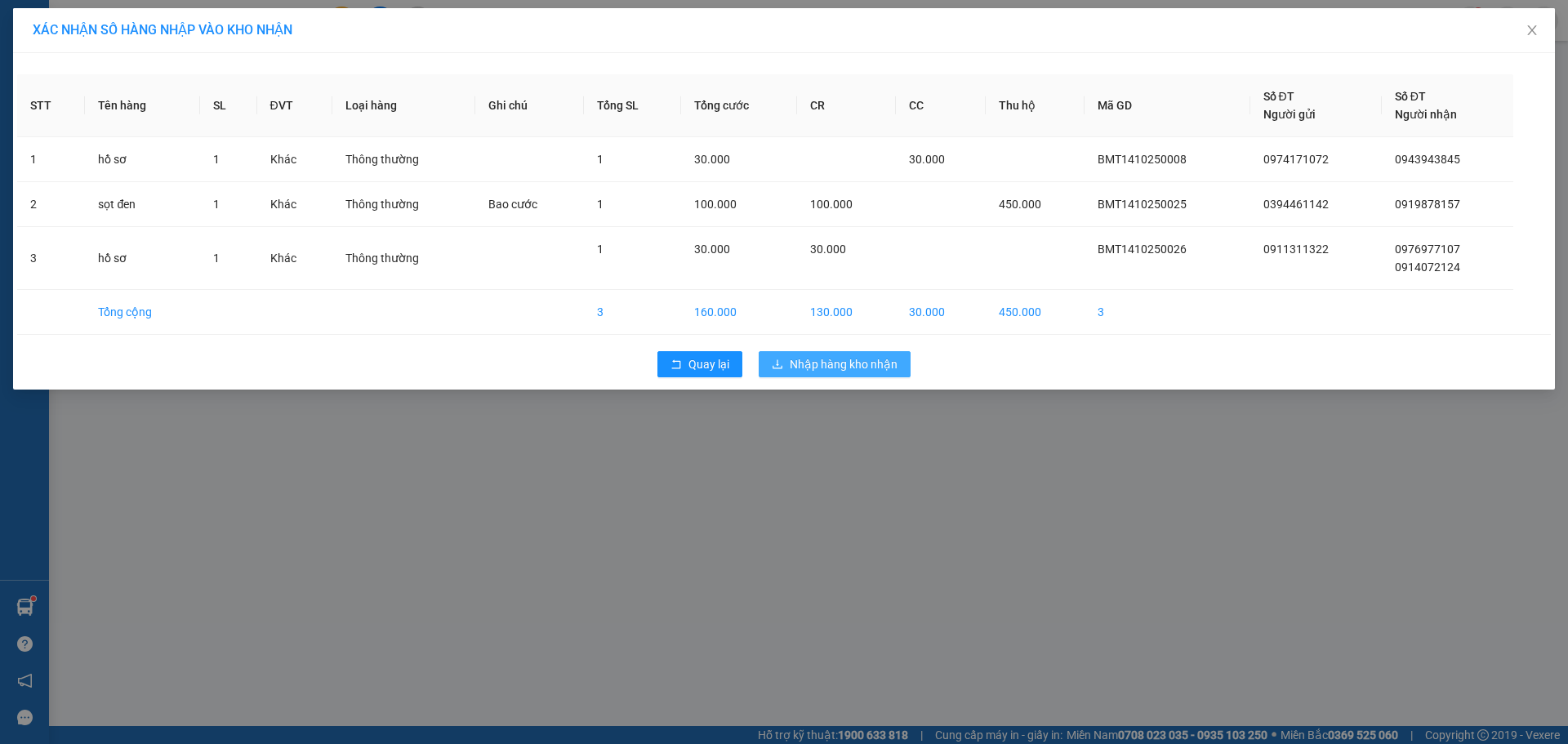
click at [864, 371] on span "Nhập hàng kho nhận" at bounding box center [844, 364] width 108 height 18
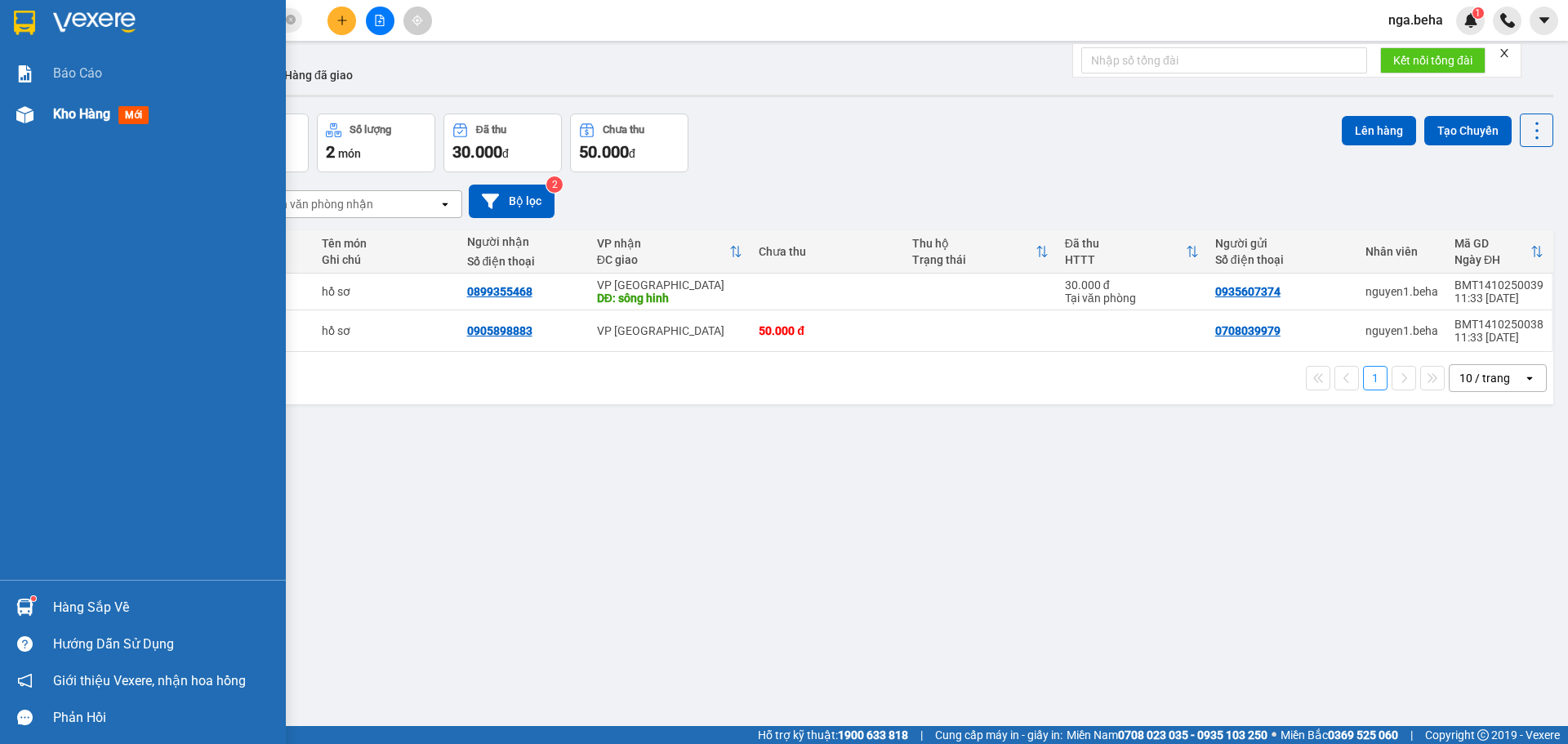
click at [35, 120] on div at bounding box center [25, 115] width 29 height 29
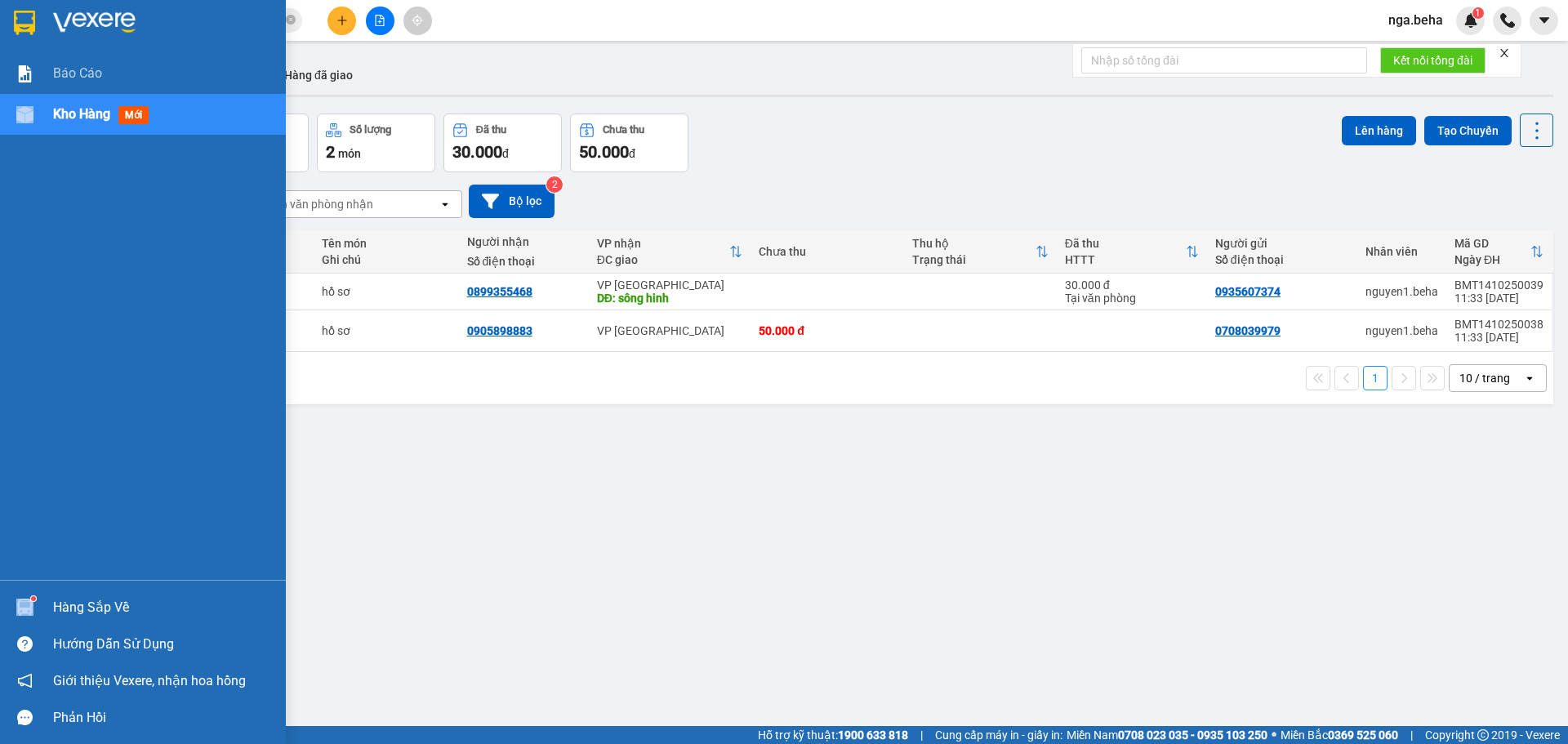
click at [35, 120] on div at bounding box center [25, 115] width 29 height 29
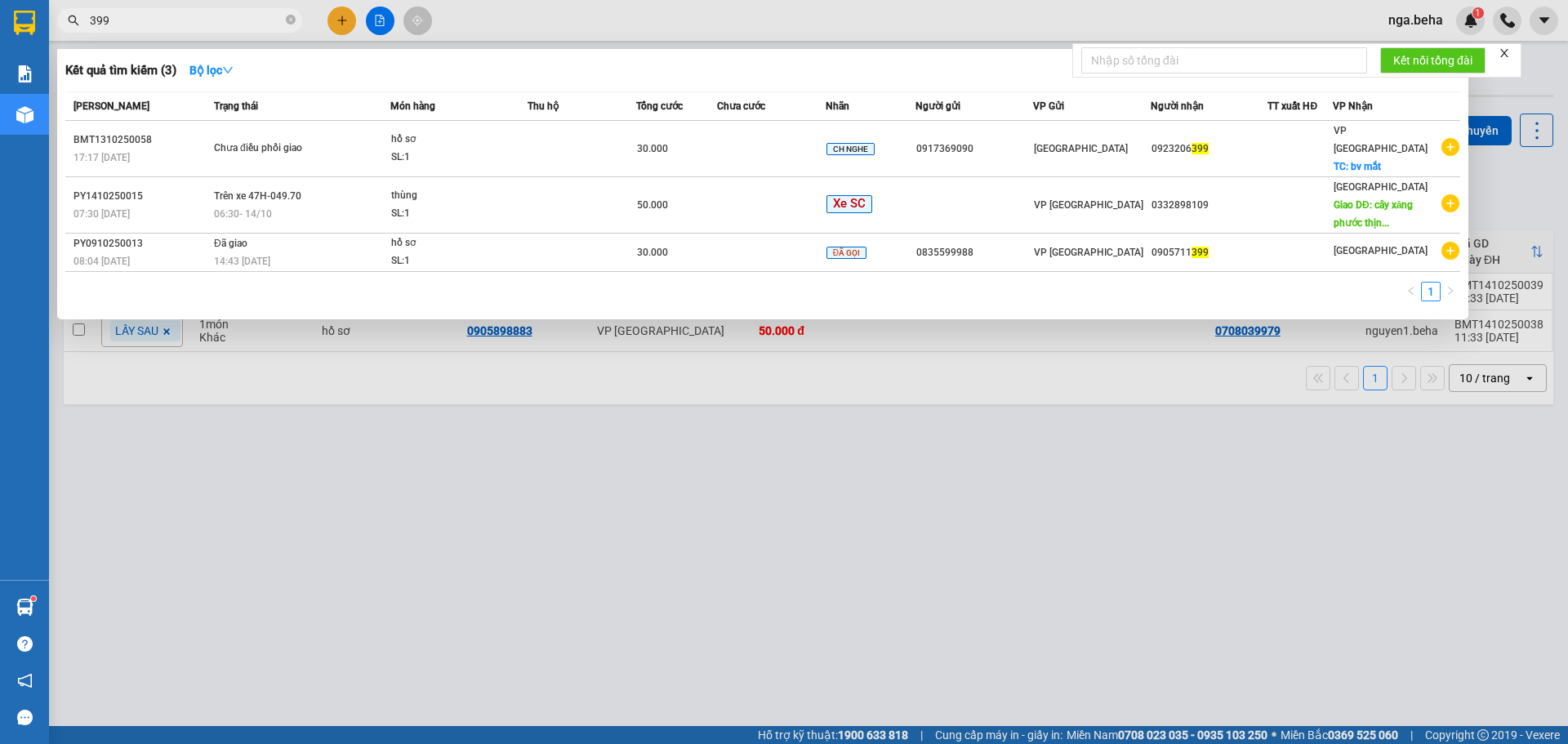
click at [227, 27] on input "399" at bounding box center [186, 20] width 193 height 18
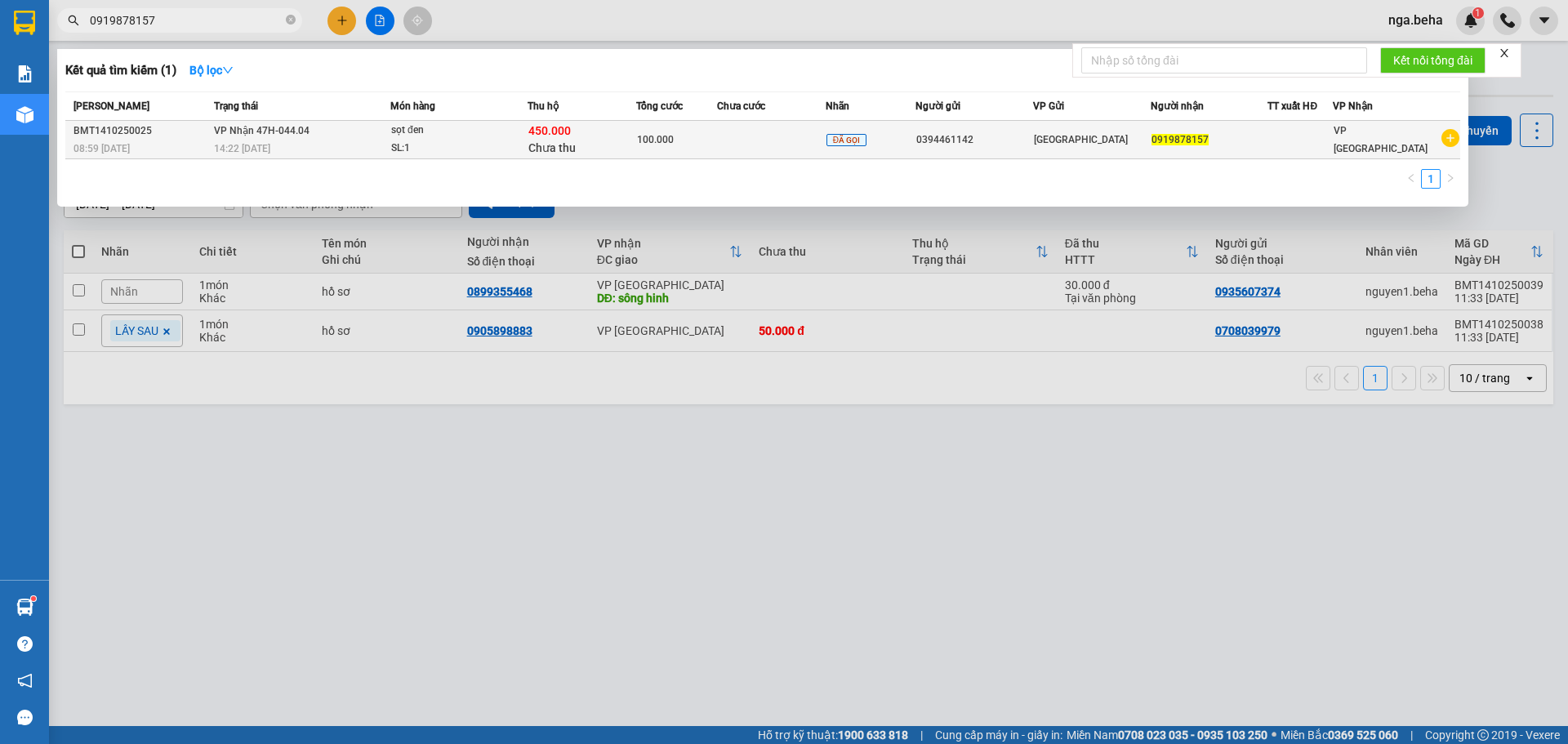
type input "0919878157"
click at [687, 148] on div "100.000" at bounding box center [677, 139] width 79 height 18
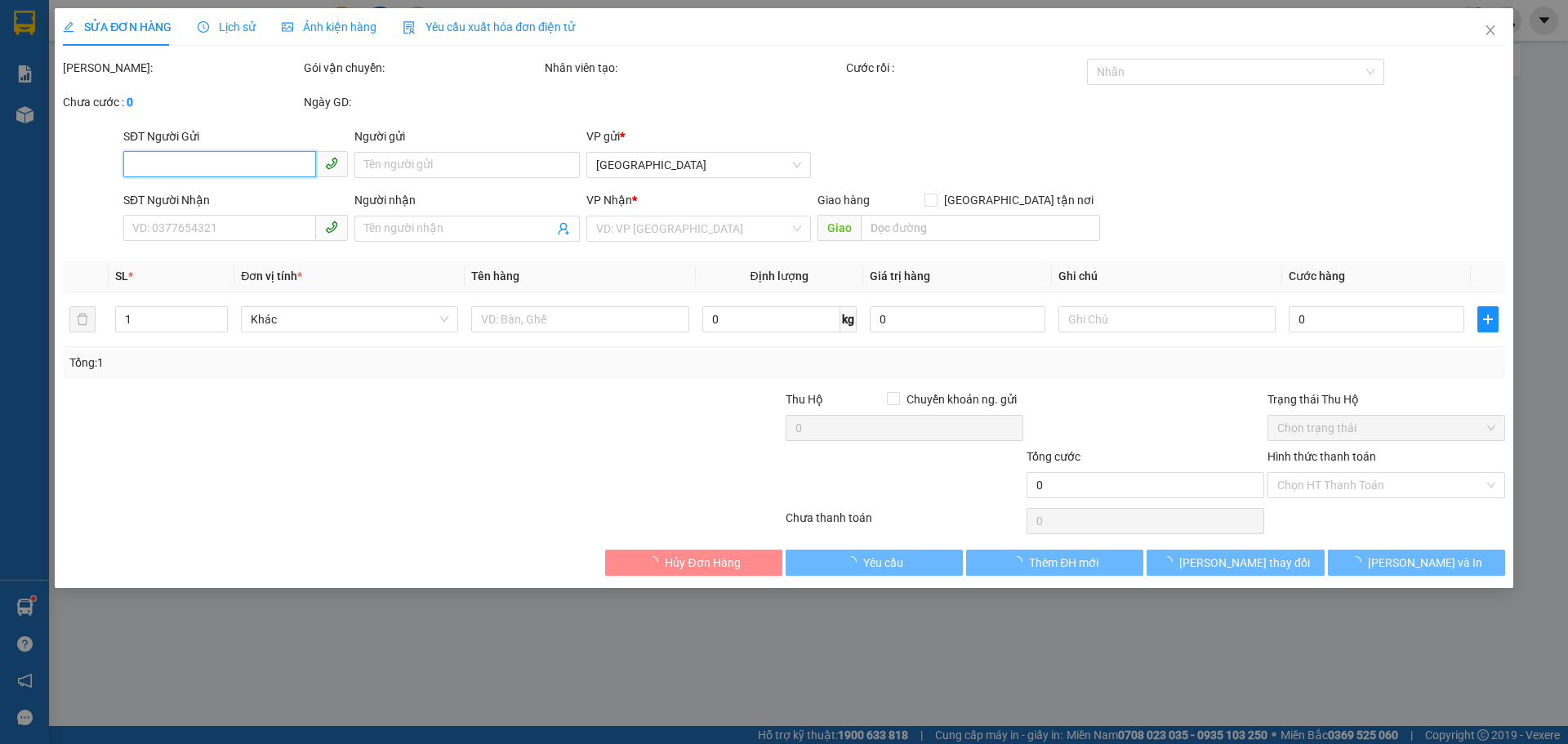
type input "0394461142"
type input "0919878157"
type input "100.000"
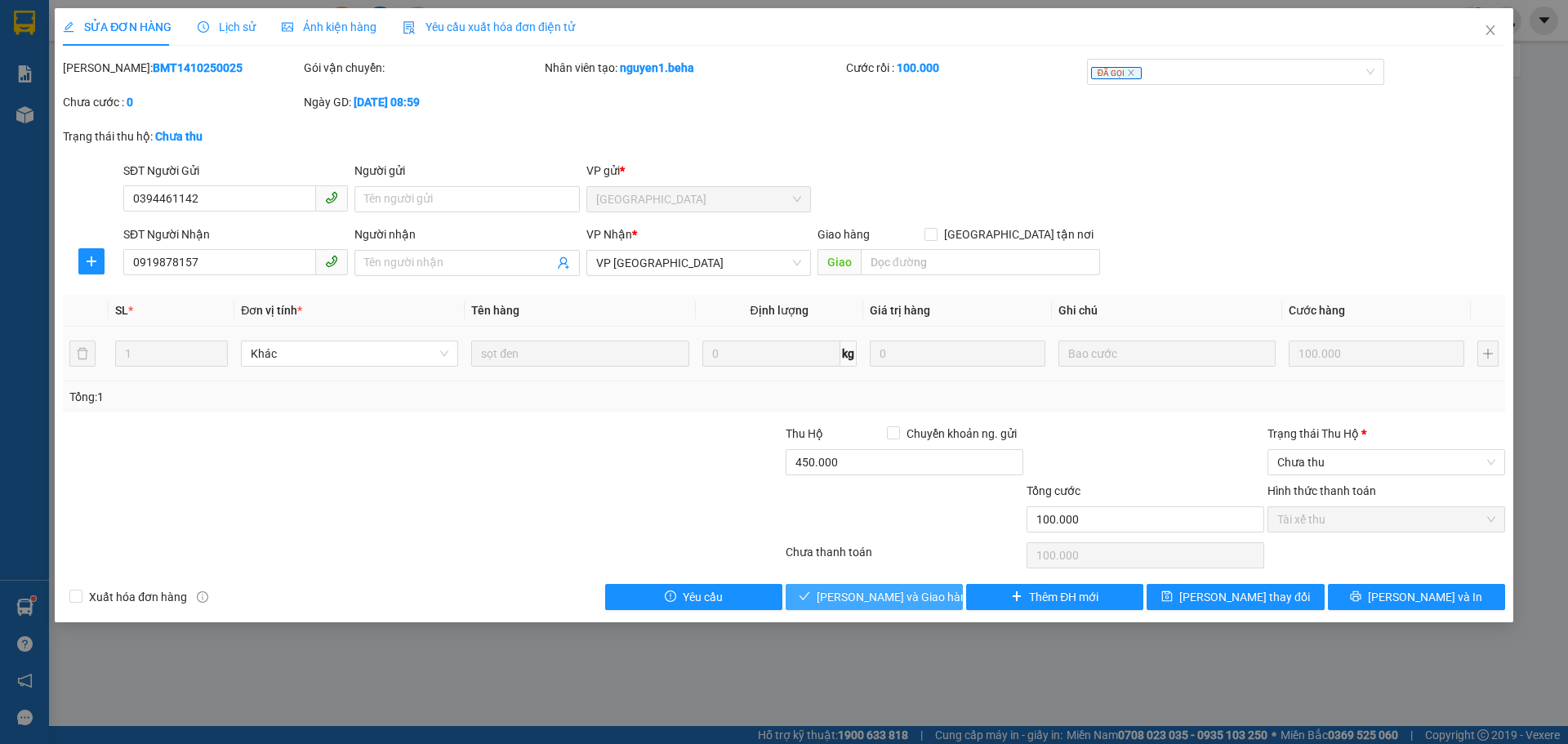
click at [914, 590] on span "[PERSON_NAME] và Giao hàng" at bounding box center [895, 596] width 156 height 18
type input "0"
click at [805, 462] on input "450.000" at bounding box center [905, 461] width 238 height 26
click at [879, 460] on input "350.000" at bounding box center [905, 461] width 238 height 26
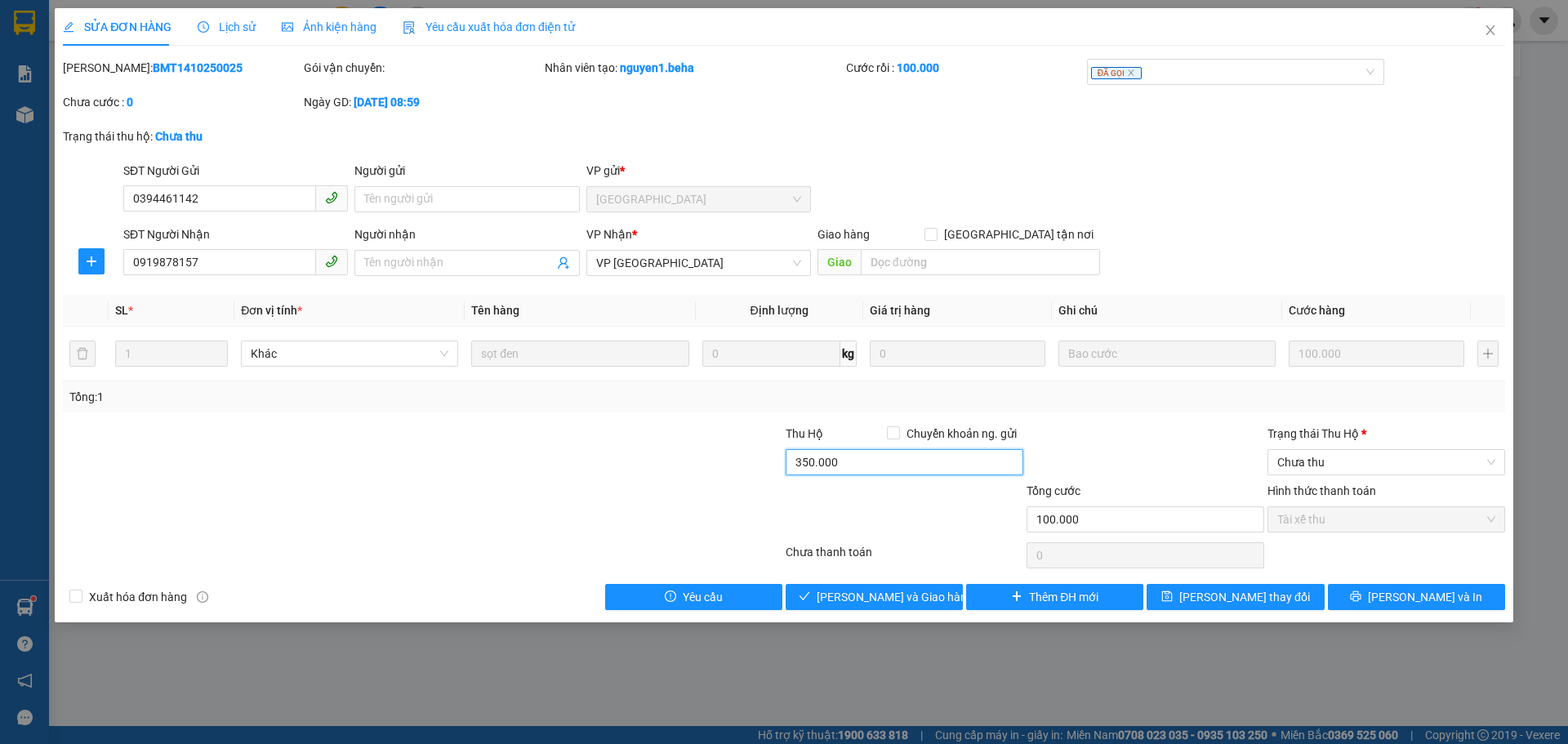
click at [879, 460] on input "350.000" at bounding box center [905, 461] width 238 height 26
click at [894, 592] on span "[PERSON_NAME] và Giao hàng" at bounding box center [895, 596] width 156 height 18
click at [1346, 463] on span "Chưa thu" at bounding box center [1386, 461] width 218 height 24
click at [918, 464] on input "450.000" at bounding box center [905, 461] width 238 height 26
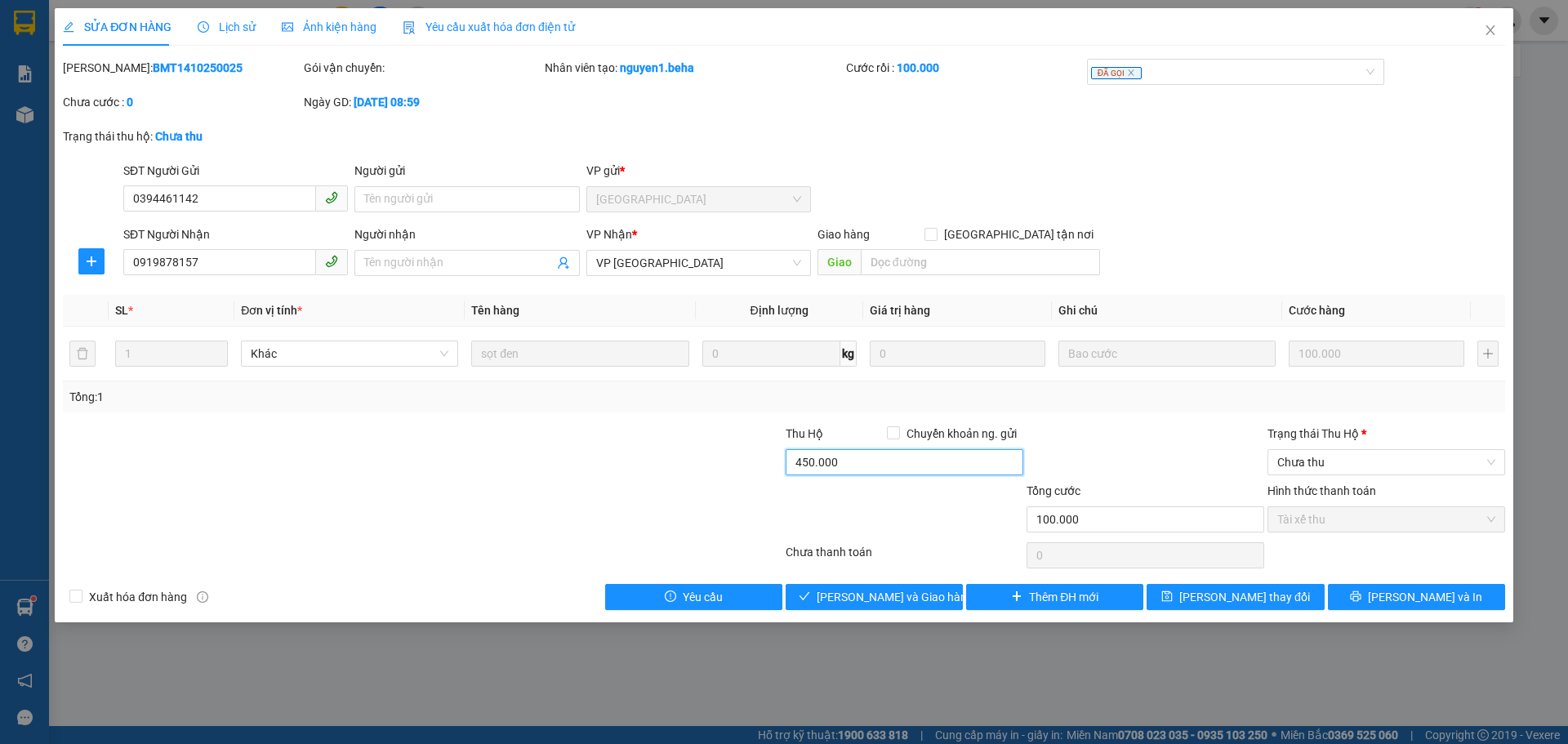
click at [918, 464] on input "450.000" at bounding box center [905, 461] width 238 height 26
type input "0"
click at [870, 593] on span "[PERSON_NAME] và Giao hàng" at bounding box center [895, 596] width 156 height 18
click at [1341, 458] on span "Chưa thu" at bounding box center [1386, 461] width 218 height 24
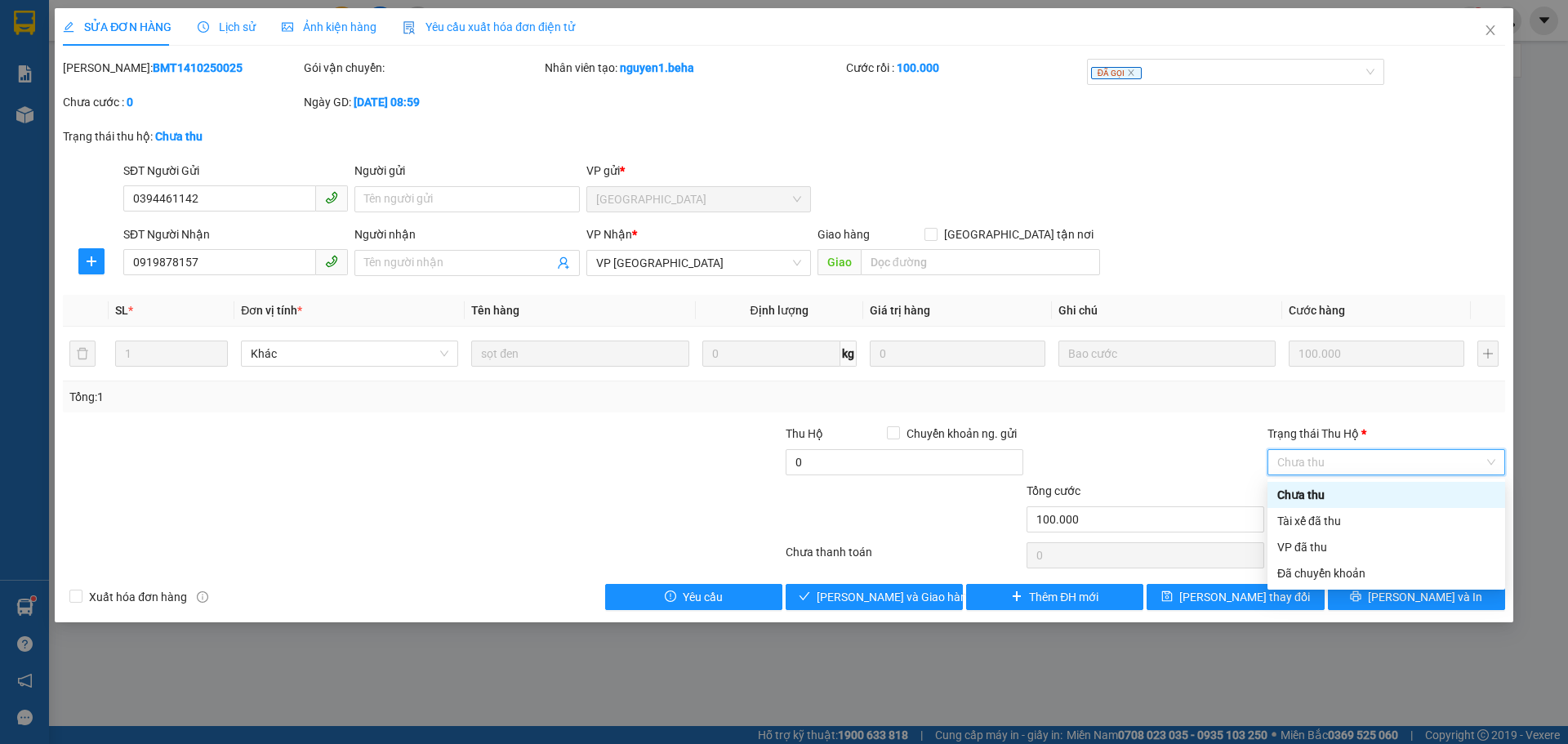
click at [1332, 496] on div "Chưa thu" at bounding box center [1386, 494] width 218 height 18
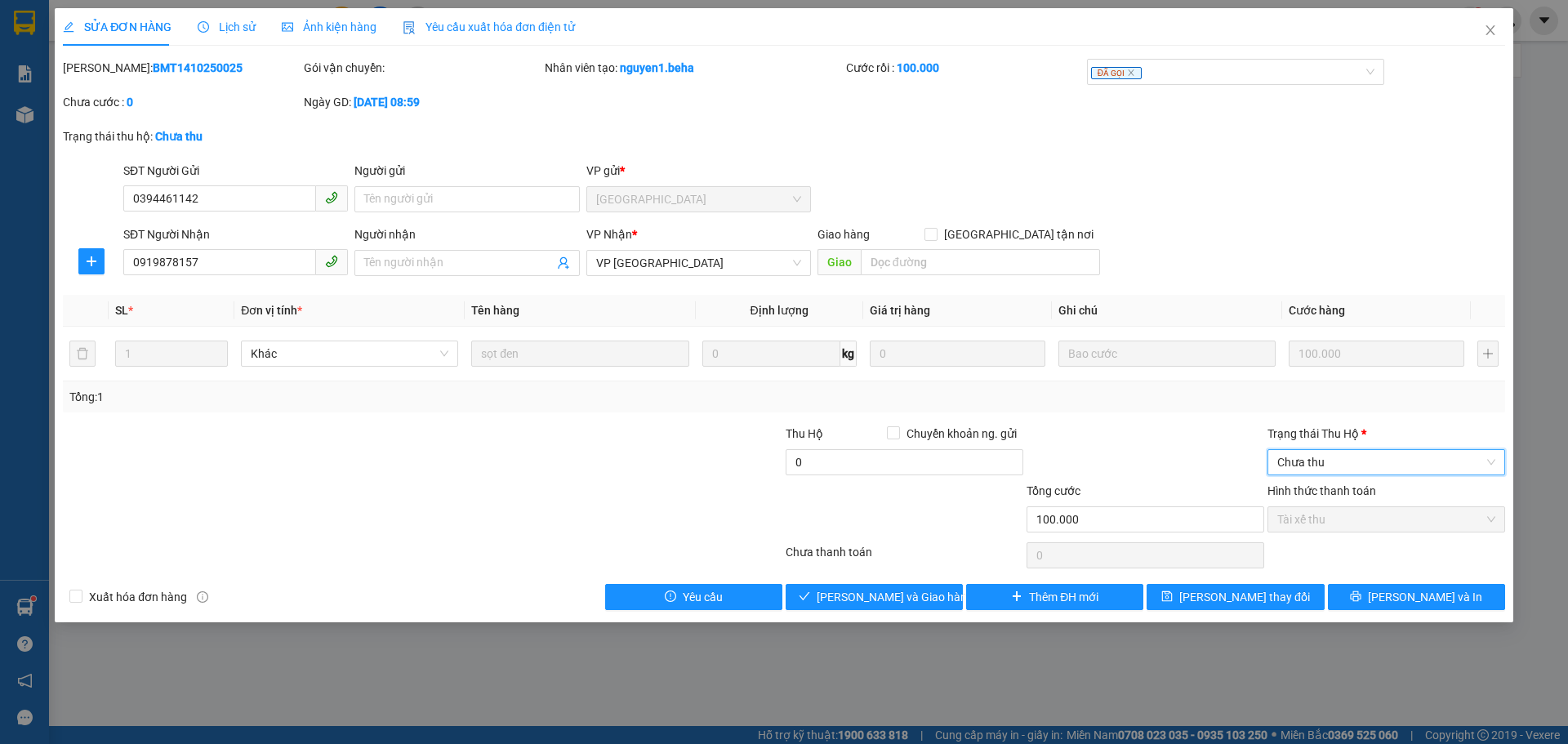
click at [1331, 466] on span "Chưa thu" at bounding box center [1386, 461] width 218 height 24
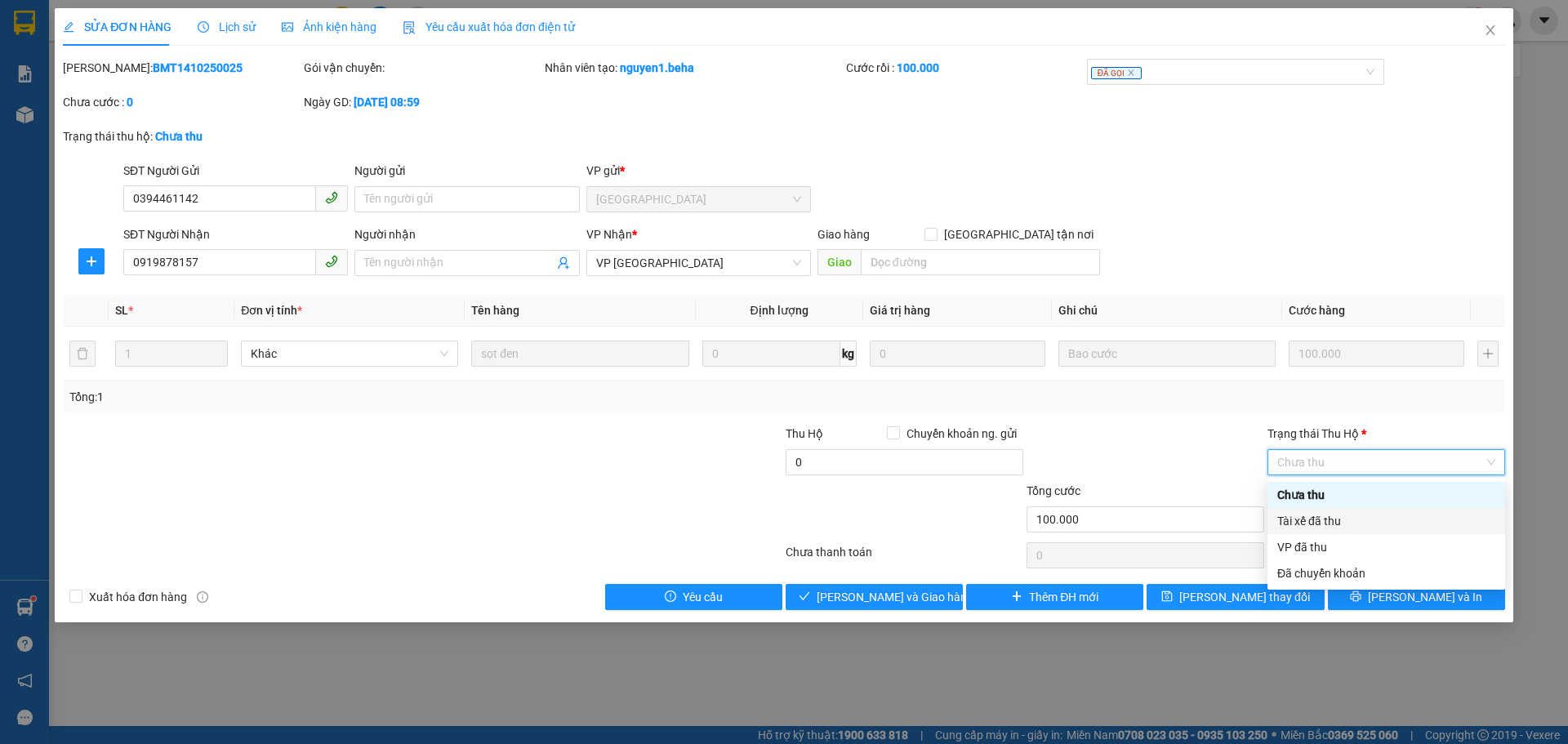
click at [1330, 508] on div "Tài xế đã thu" at bounding box center [1386, 520] width 238 height 26
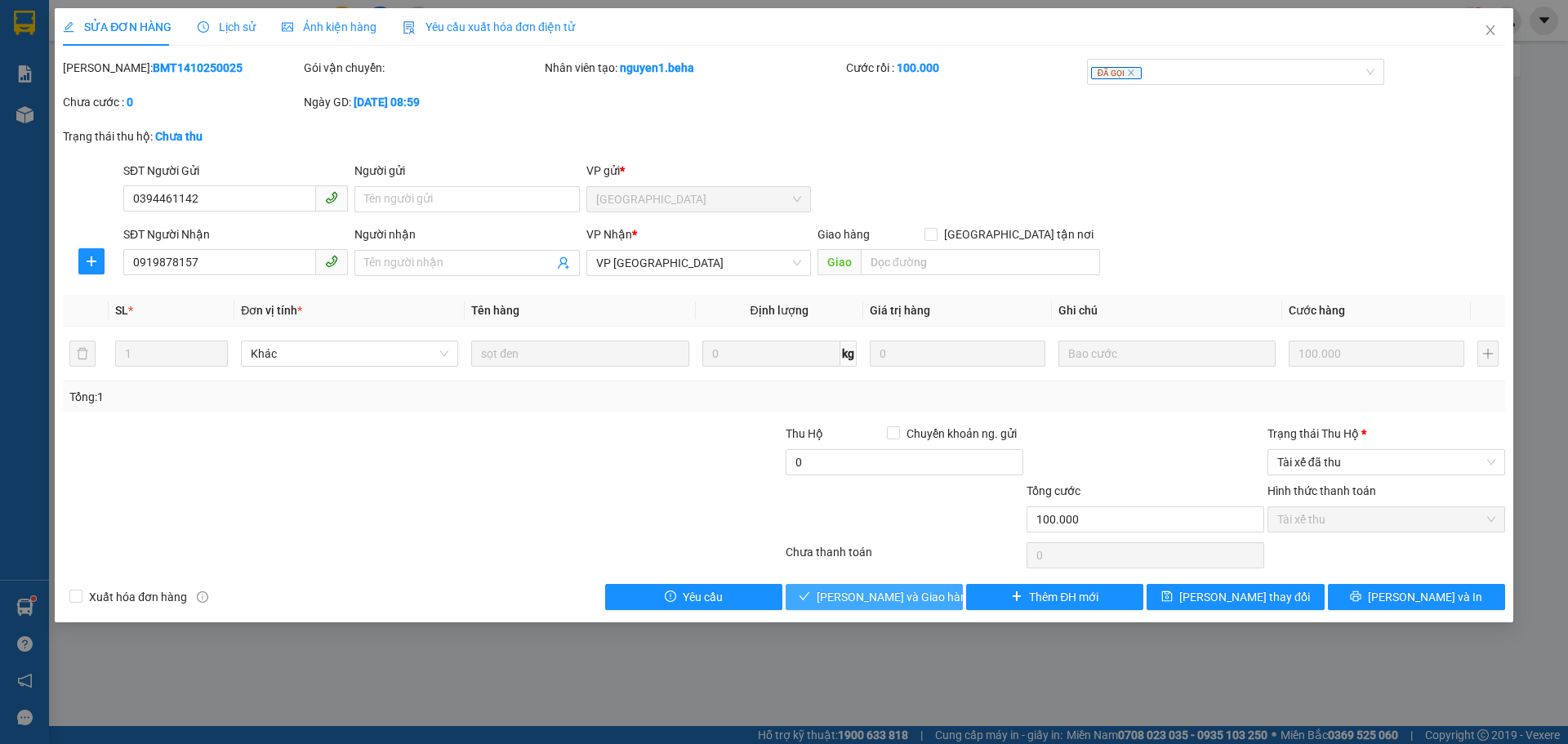
click at [841, 594] on span "[PERSON_NAME] và Giao hàng" at bounding box center [895, 596] width 156 height 18
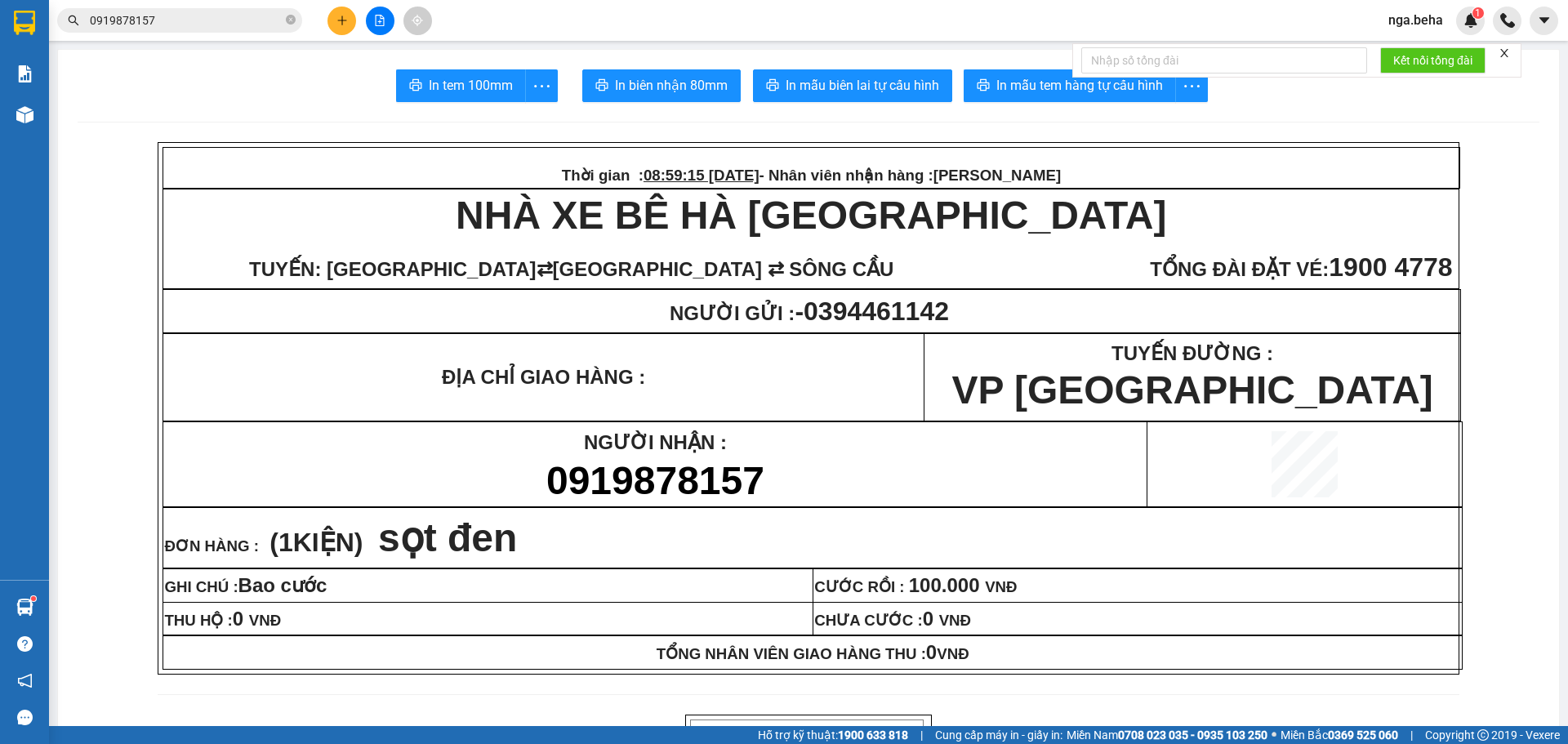
click at [203, 26] on input "0919878157" at bounding box center [186, 20] width 193 height 18
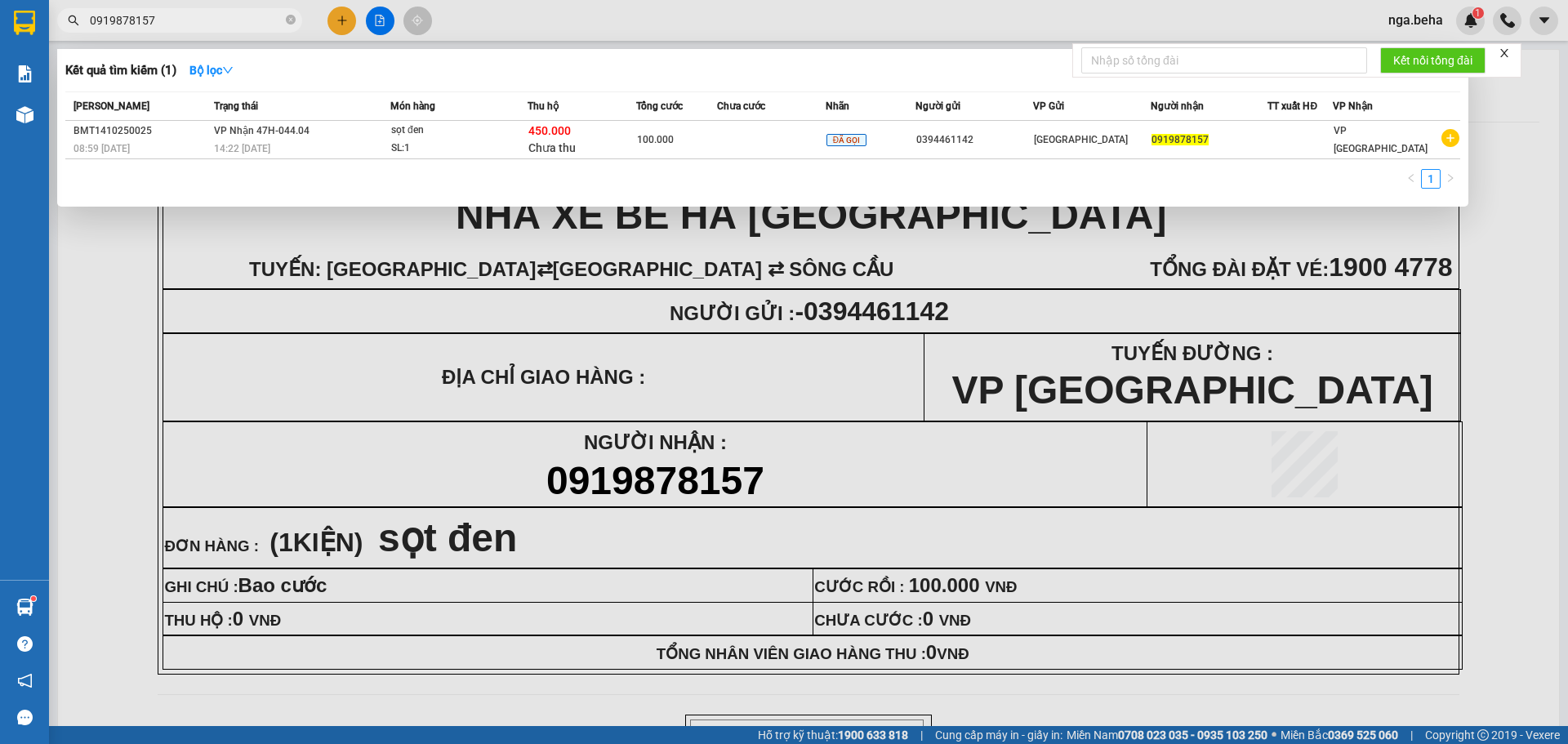
click at [203, 26] on input "0919878157" at bounding box center [186, 20] width 193 height 18
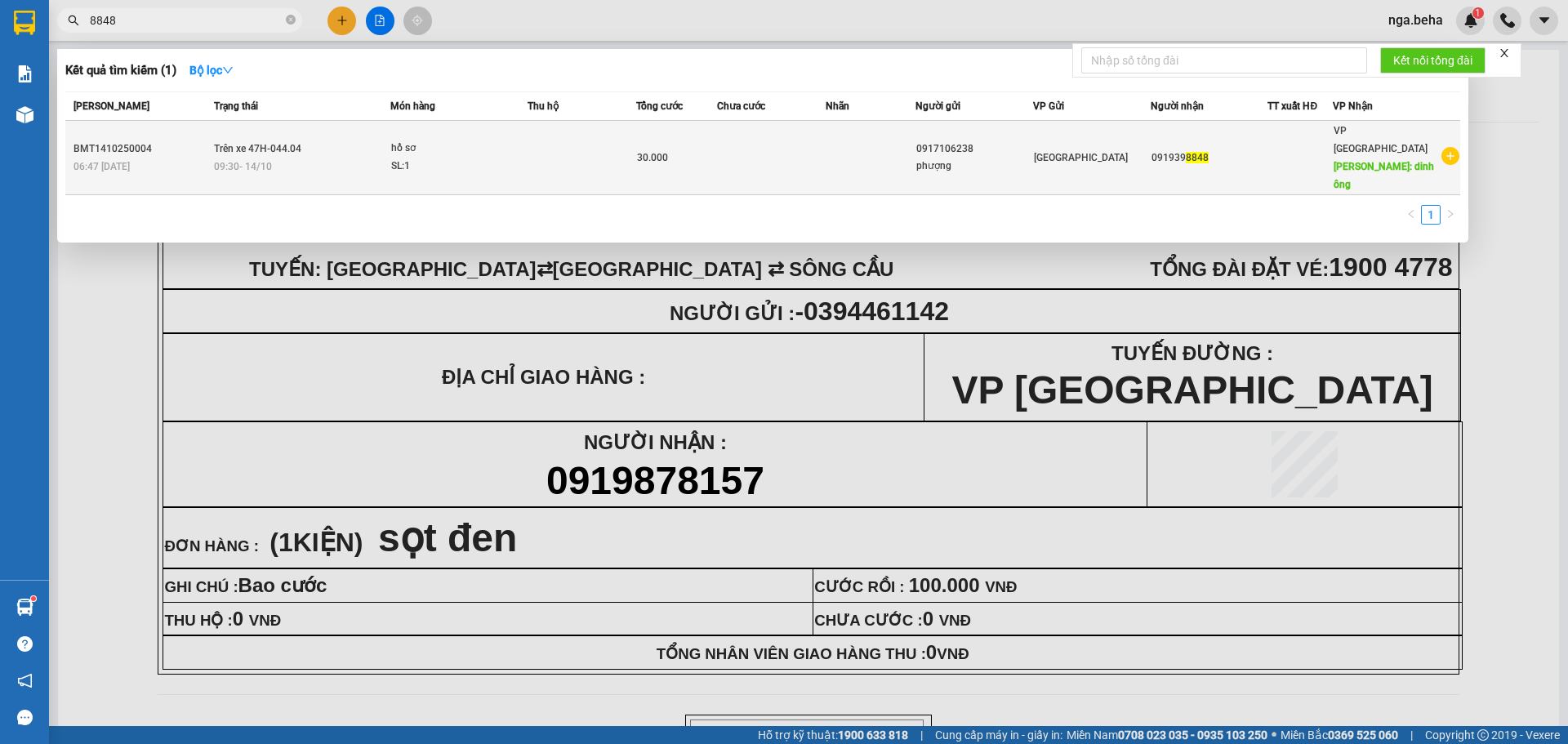
type input "8848"
click at [840, 133] on td at bounding box center [871, 157] width 91 height 74
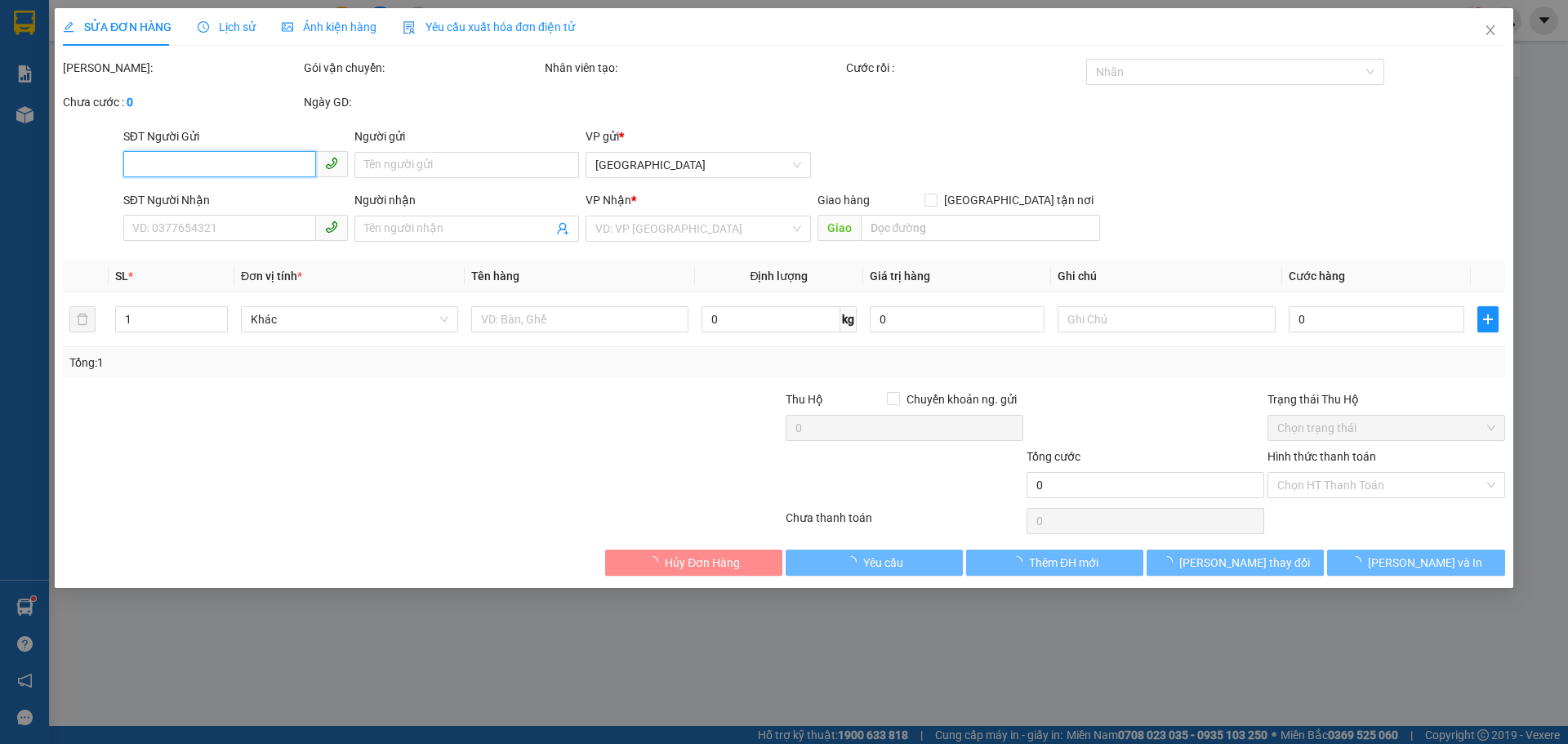
type input "0917106238"
type input "phượng"
type input "0919398848"
type input "dinh ông"
type input "30.000"
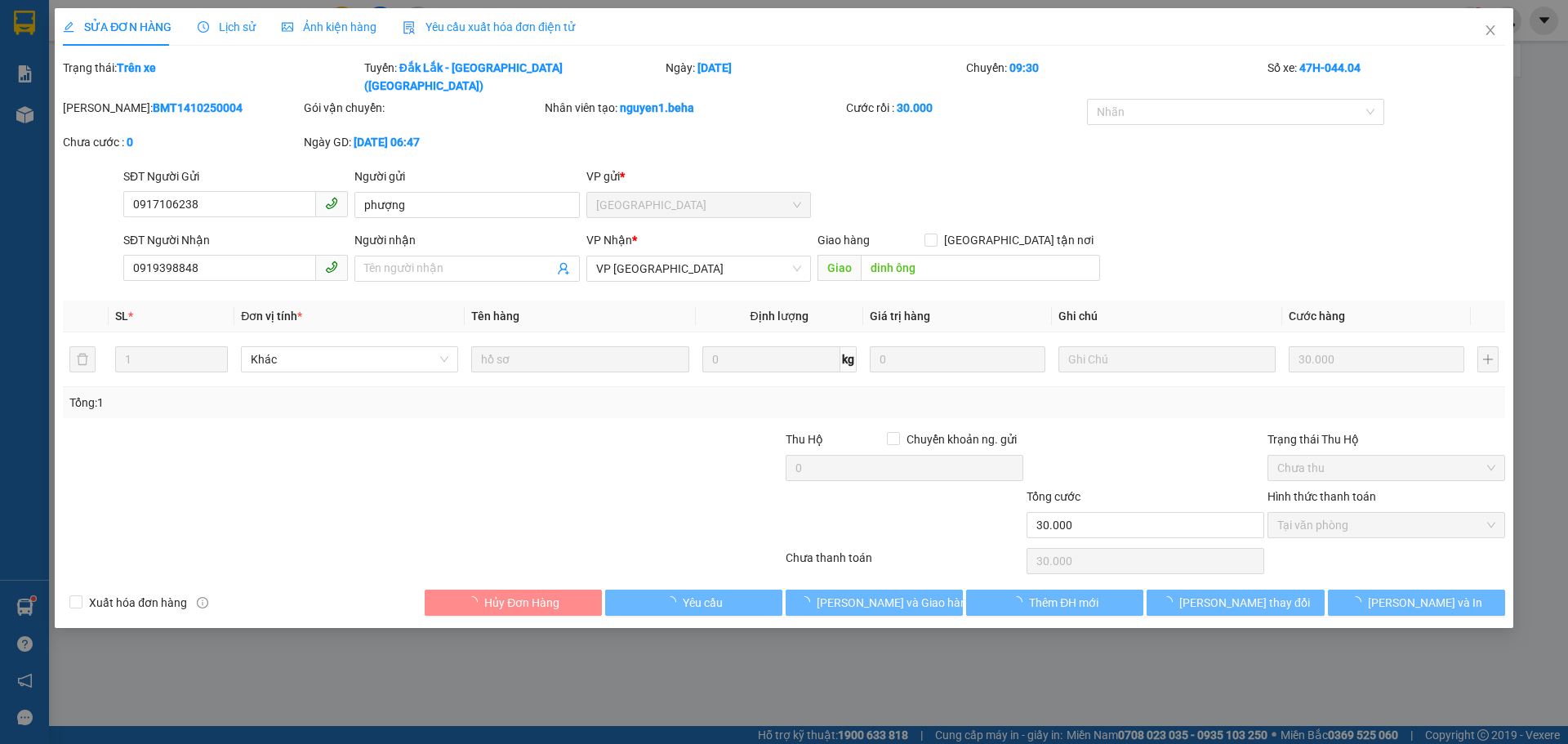
click at [862, 565] on div "Total Paid Fee 30.000 Total UnPaid Fee 0 Cash Collection Total Fee Trạng thái: …" at bounding box center [784, 337] width 1442 height 557
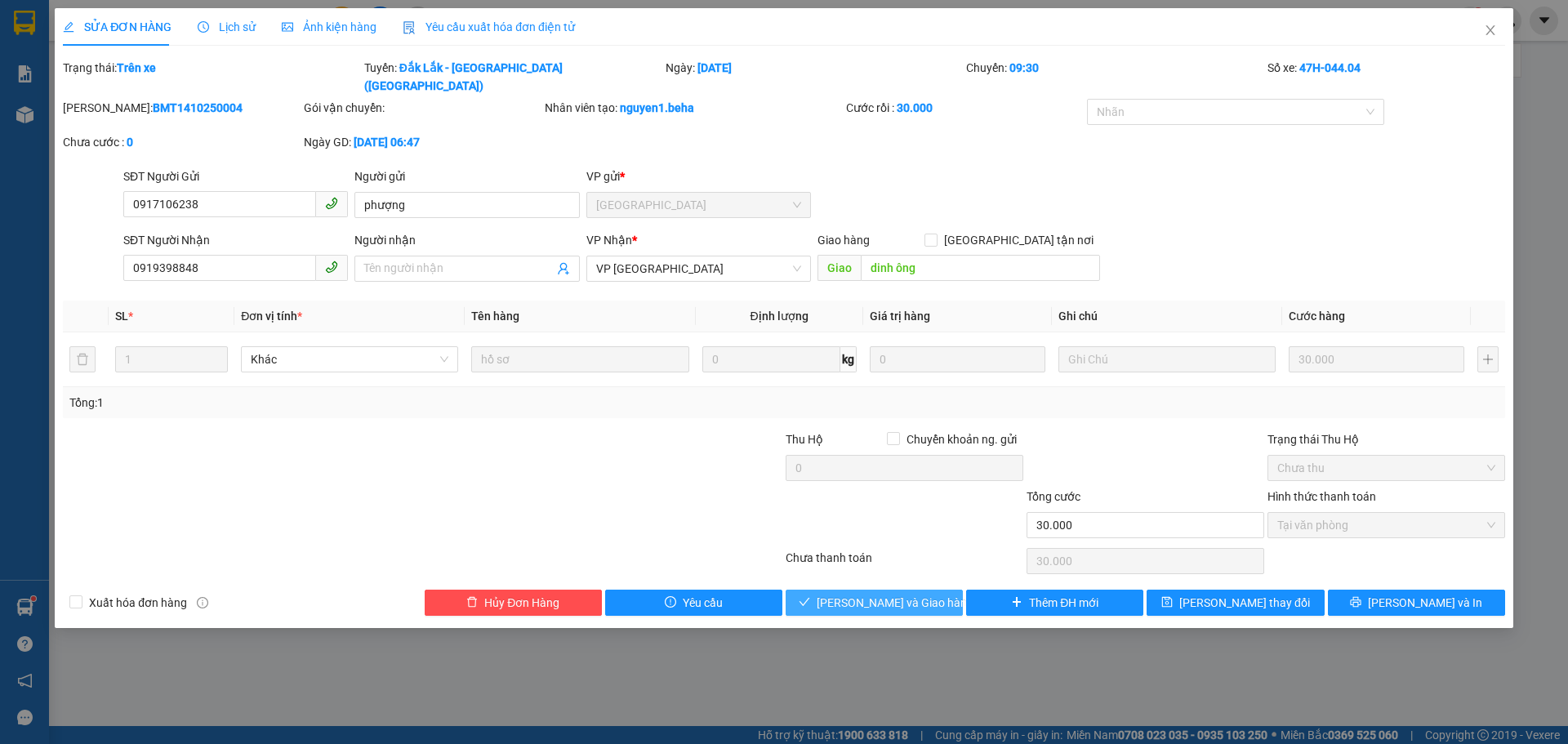
click at [810, 597] on icon "check" at bounding box center [804, 601] width 11 height 8
type input "0"
